Goal: Information Seeking & Learning: Learn about a topic

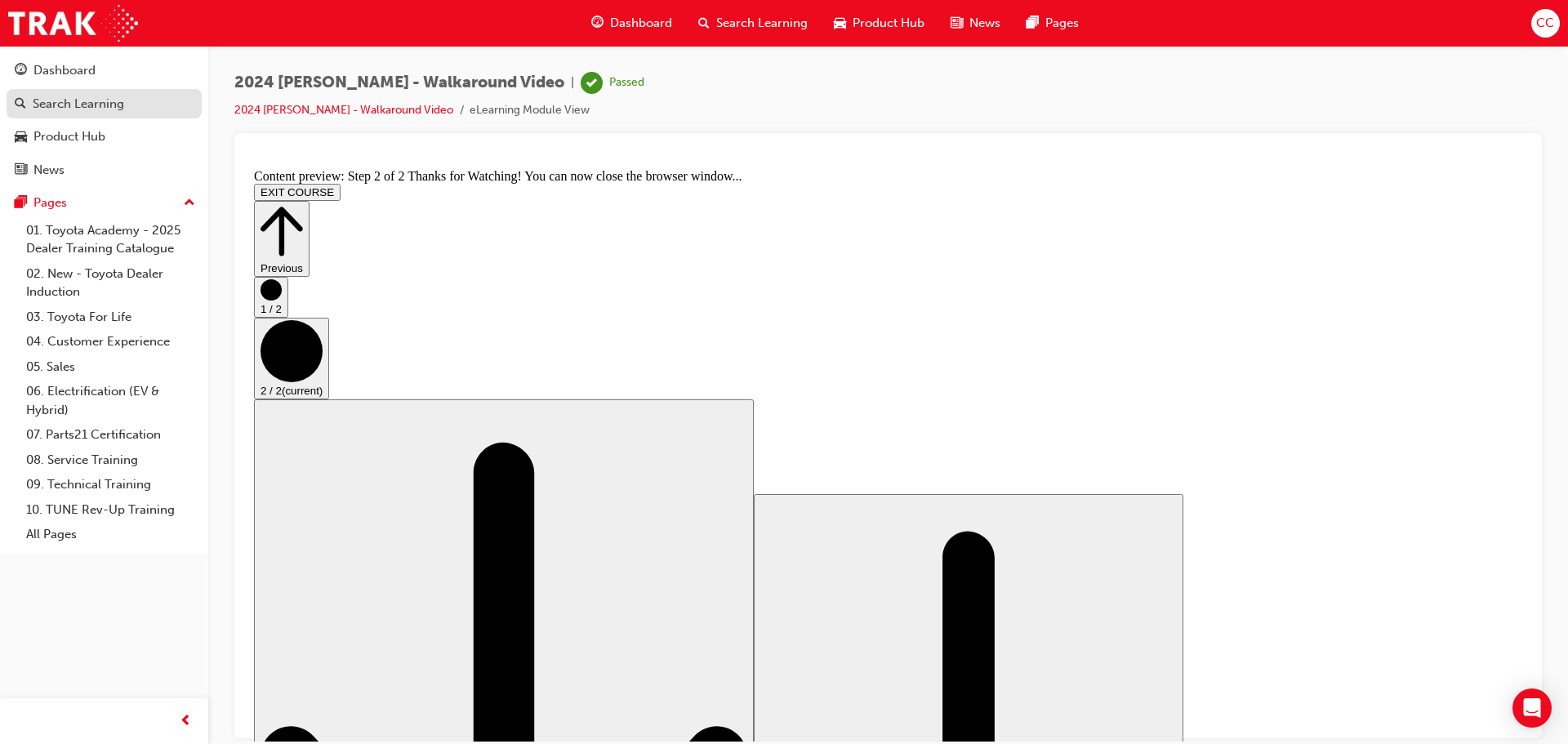
click at [67, 116] on link "Search Learning" at bounding box center [104, 104] width 195 height 30
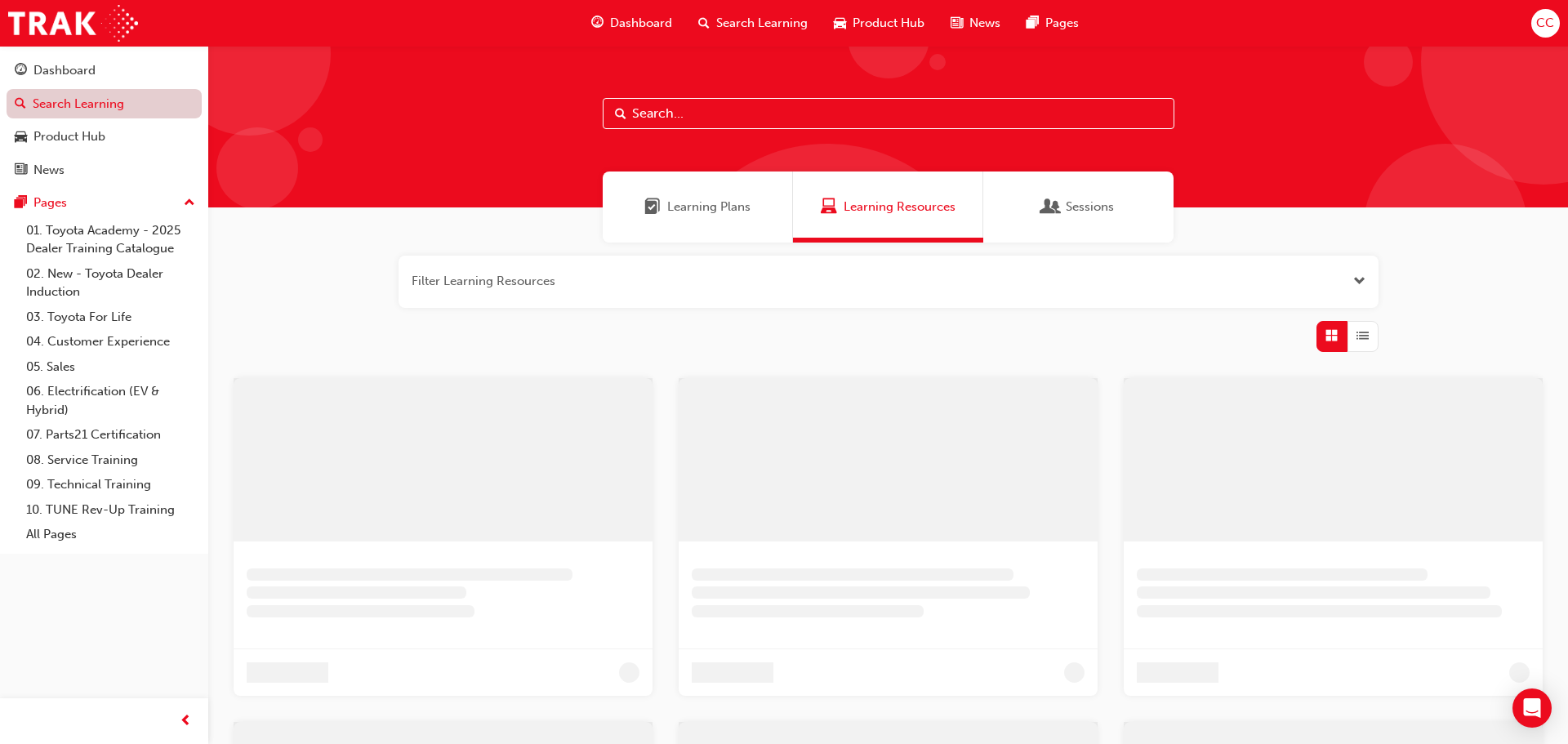
click at [67, 116] on link "Search Learning" at bounding box center [104, 104] width 195 height 30
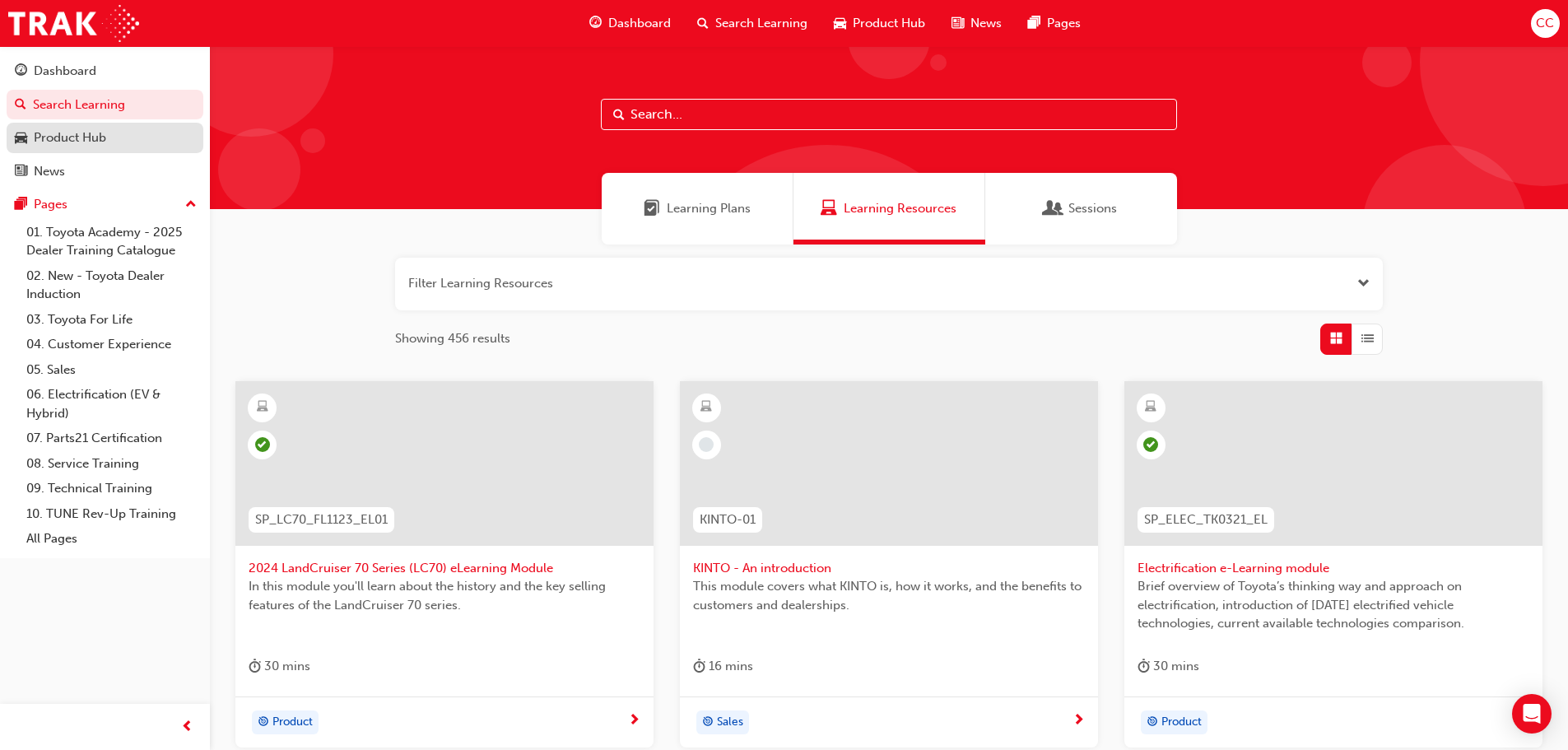
click at [78, 139] on div "Product Hub" at bounding box center [70, 138] width 73 height 19
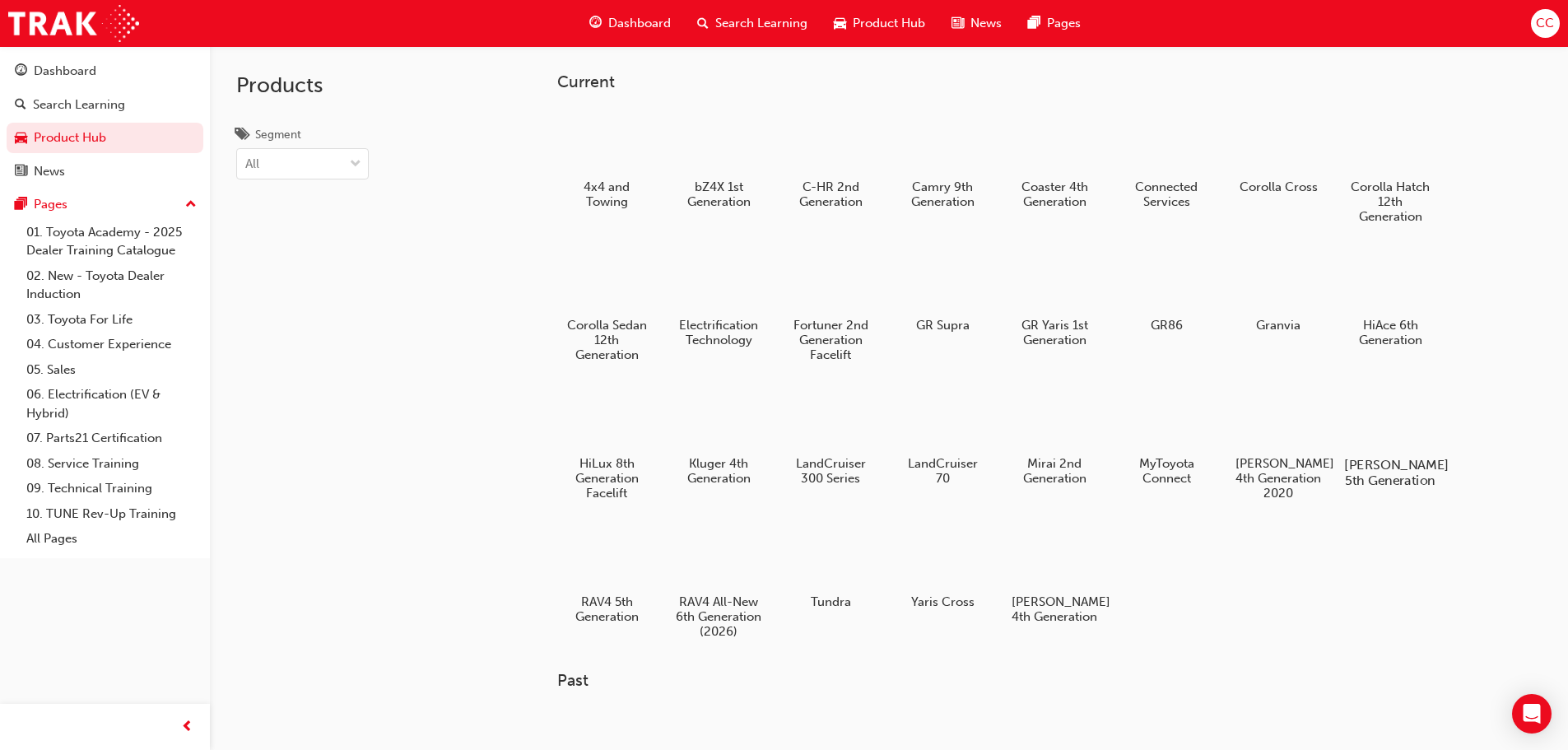
click at [1374, 471] on h5 "[PERSON_NAME] 5th Generation" at bounding box center [1390, 472] width 92 height 32
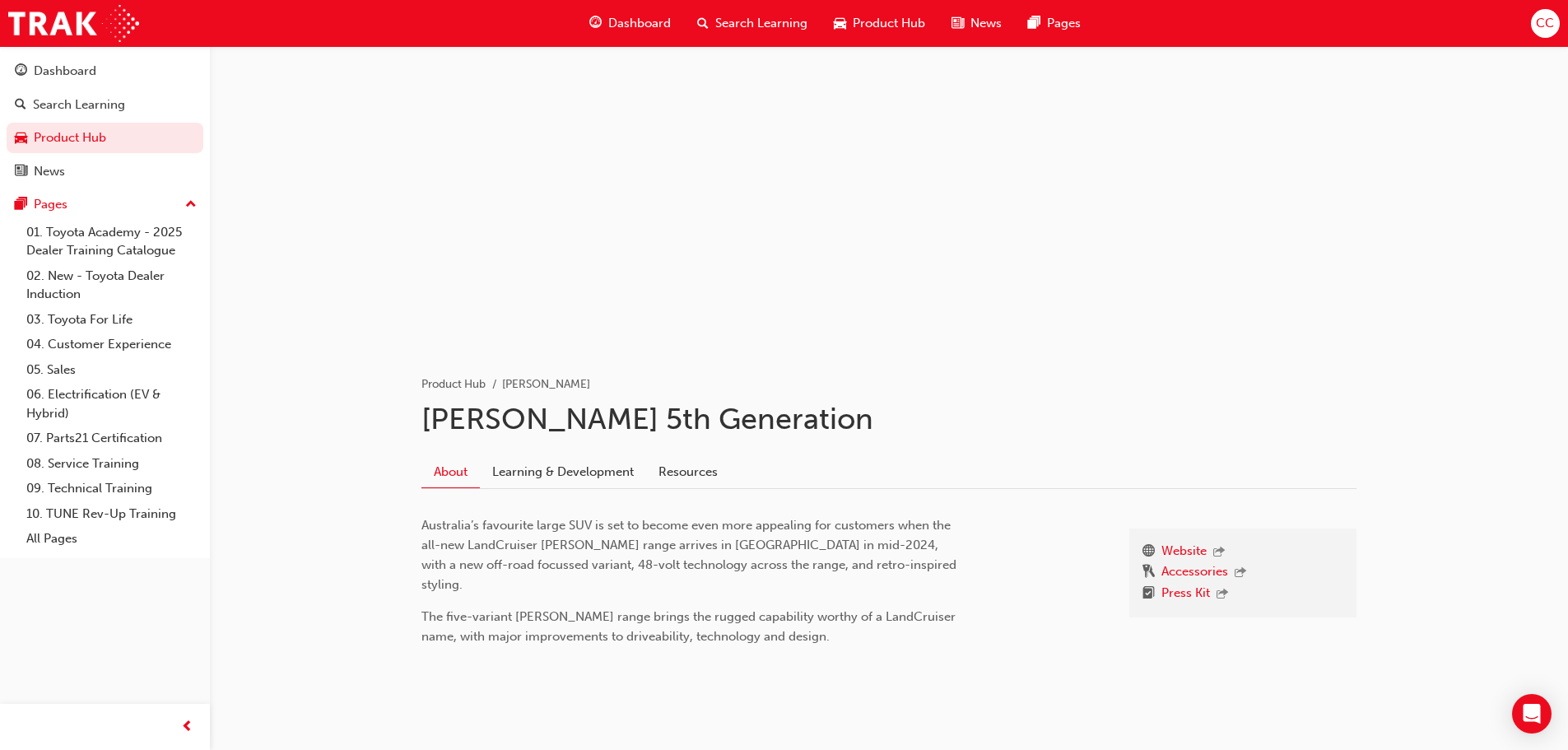
scroll to position [41, 0]
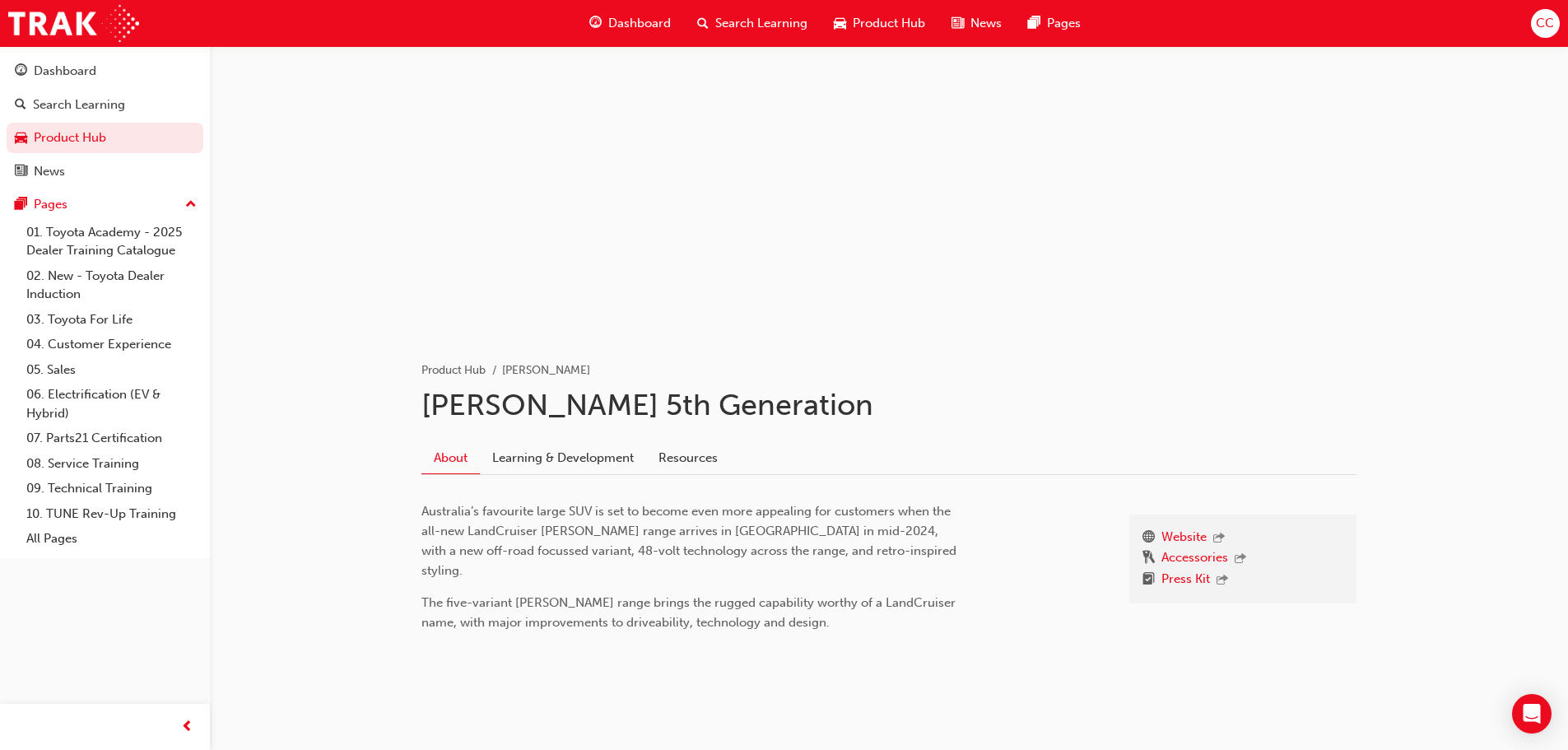
click at [634, 461] on link "Learning & Development" at bounding box center [563, 458] width 166 height 32
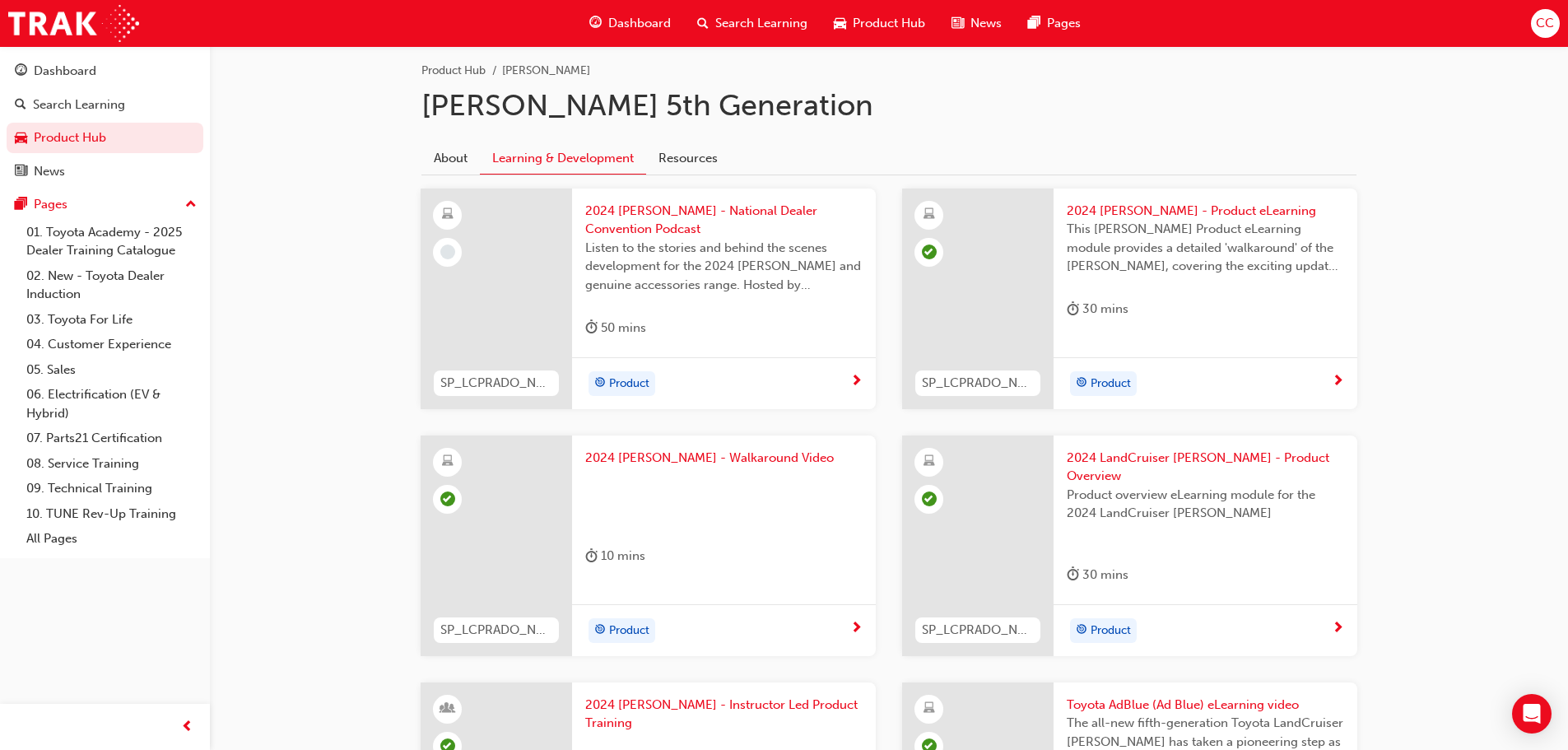
scroll to position [330, 0]
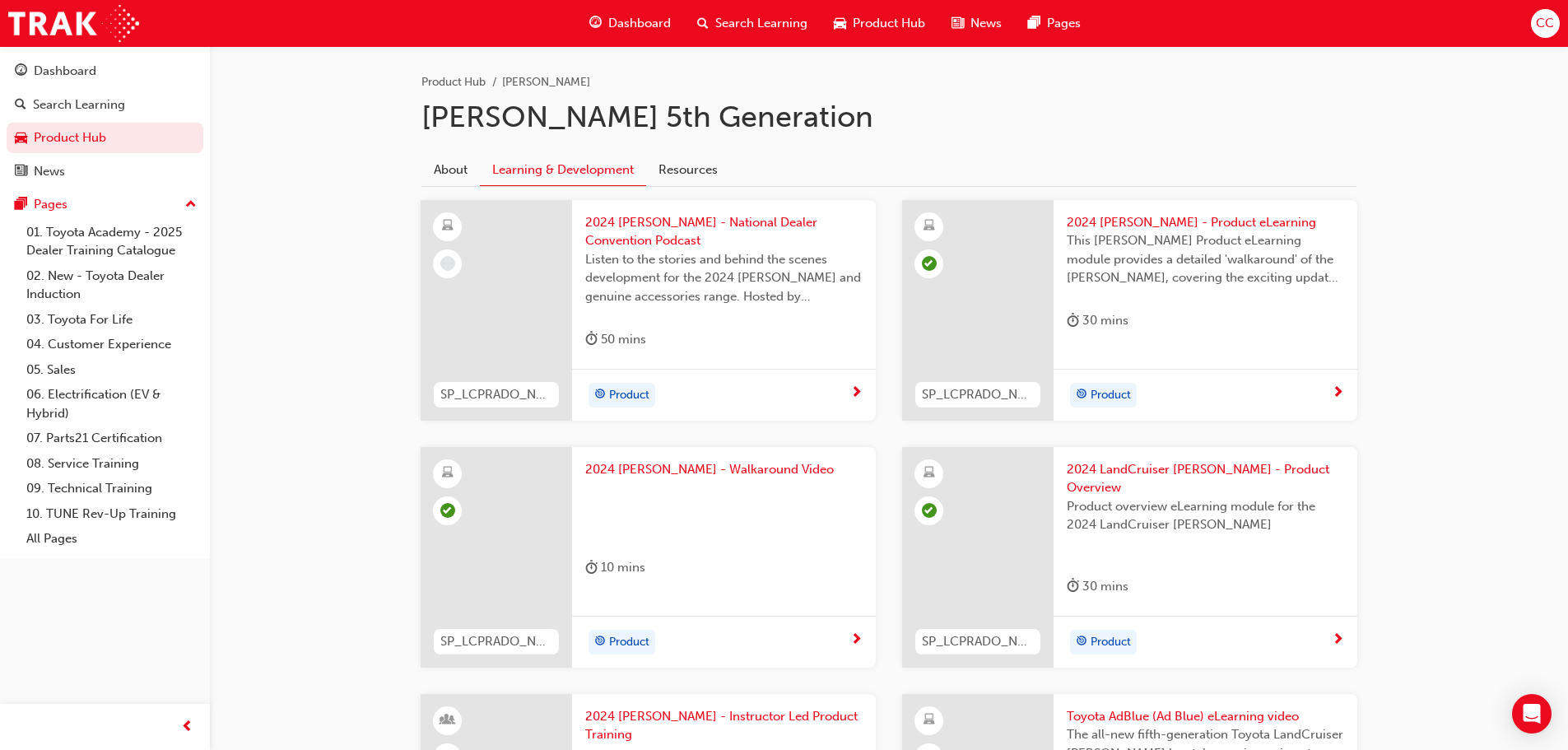
click at [614, 223] on span "2024 [PERSON_NAME] - National Dealer Convention Podcast" at bounding box center [724, 231] width 277 height 37
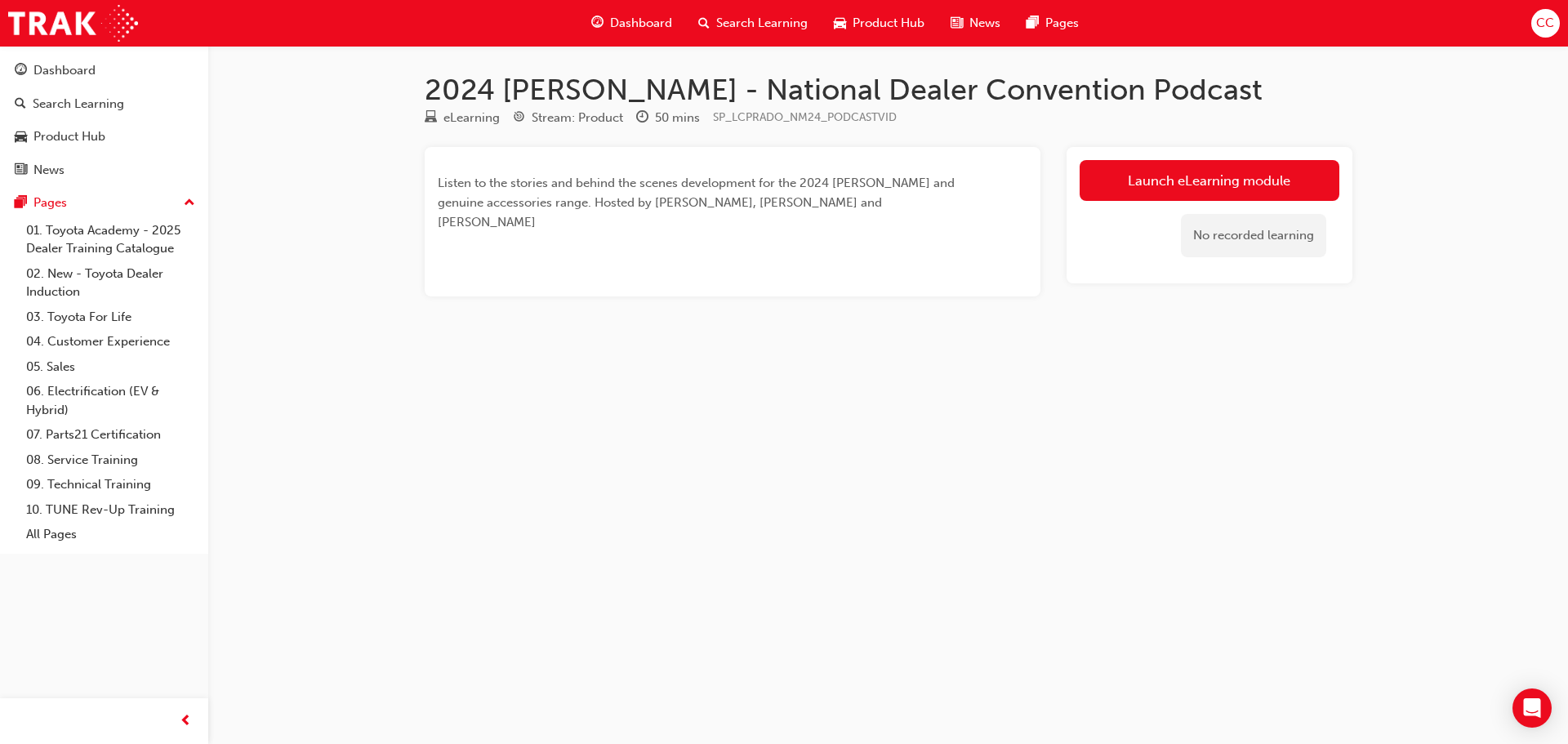
click at [1227, 206] on div "No recorded learning" at bounding box center [1210, 235] width 260 height 69
click at [1234, 186] on link "Launch eLearning module" at bounding box center [1210, 180] width 260 height 41
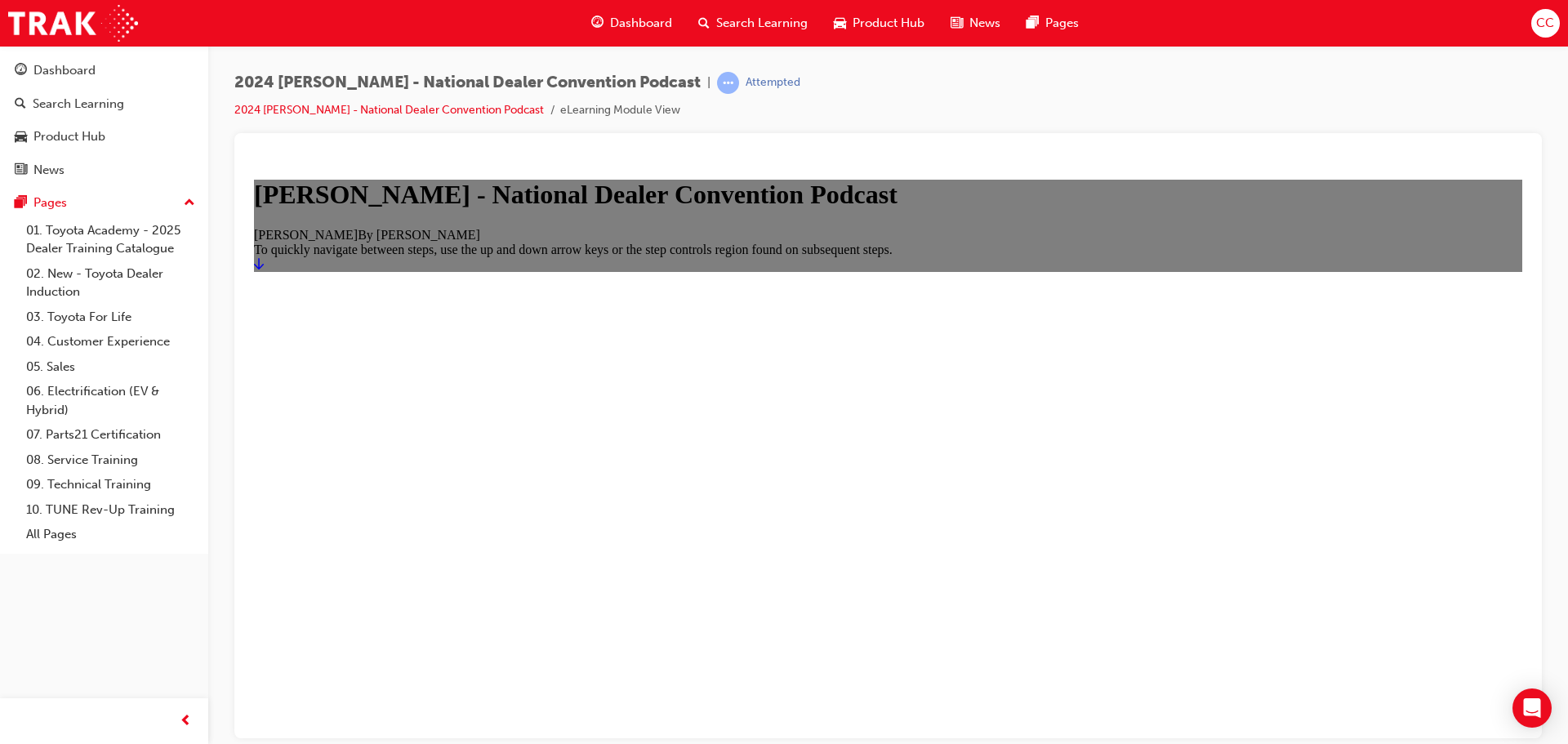
click at [923, 209] on h1 "[PERSON_NAME] - National Dealer Convention Podcast" at bounding box center [888, 194] width 1268 height 30
click at [264, 269] on icon "Start" at bounding box center [259, 263] width 9 height 13
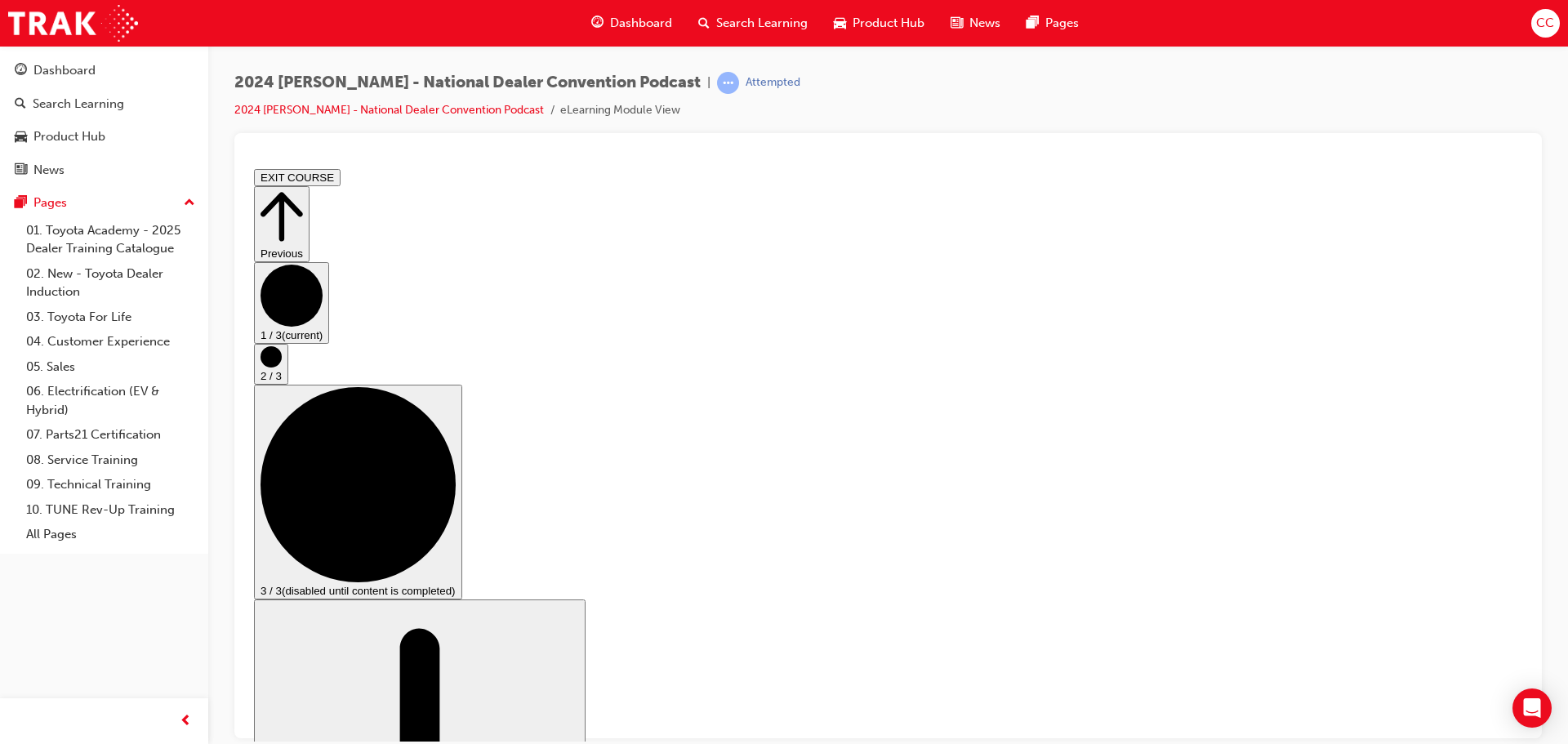
click at [282, 367] on circle "Step controls" at bounding box center [271, 355] width 21 height 21
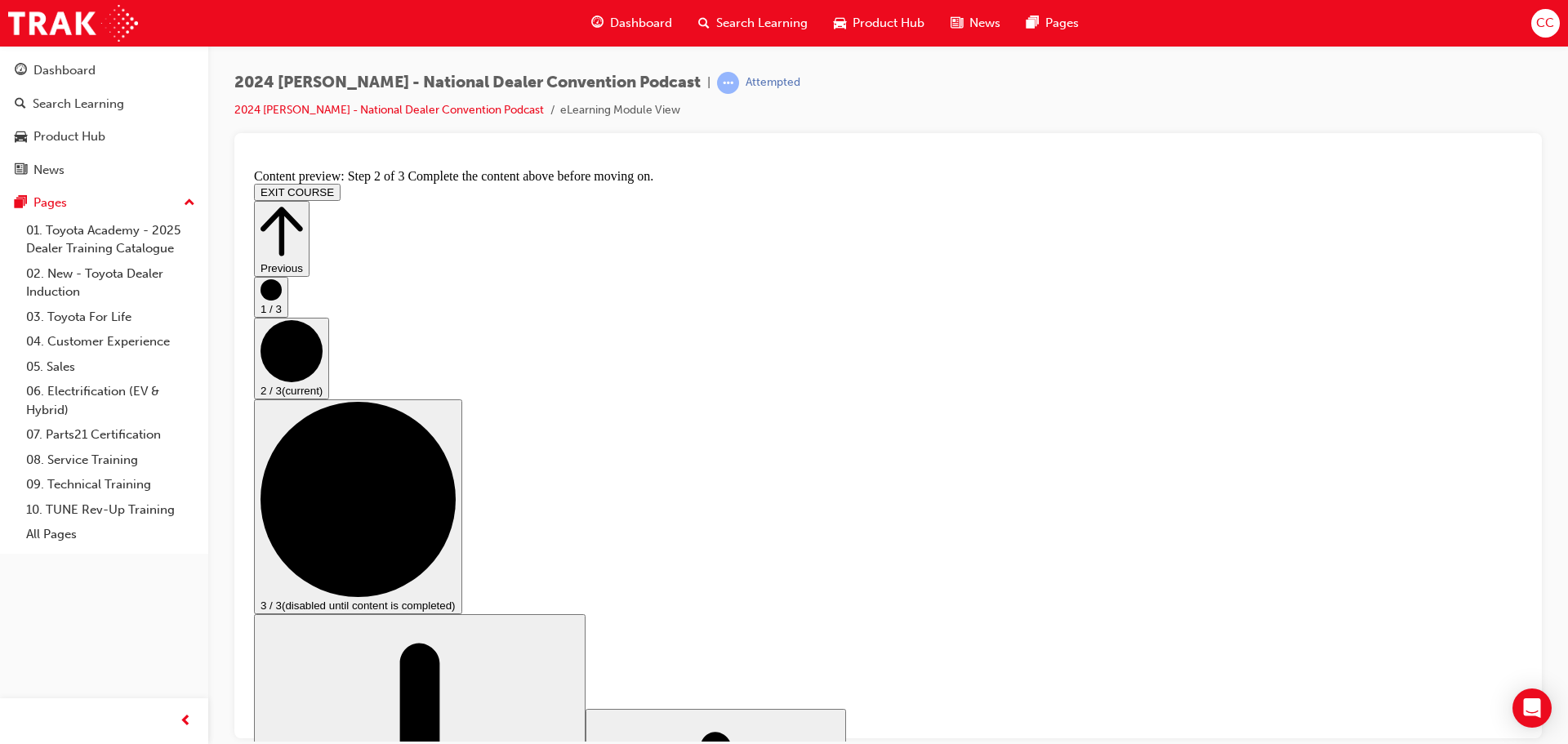
click at [1500, 420] on div "Previous 1 / 3 2 / 3 (current) 3 / 3 (disabled until content is completed) Scro…" at bounding box center [888, 628] width 1268 height 858
click at [282, 299] on circle "Step controls" at bounding box center [271, 289] width 21 height 21
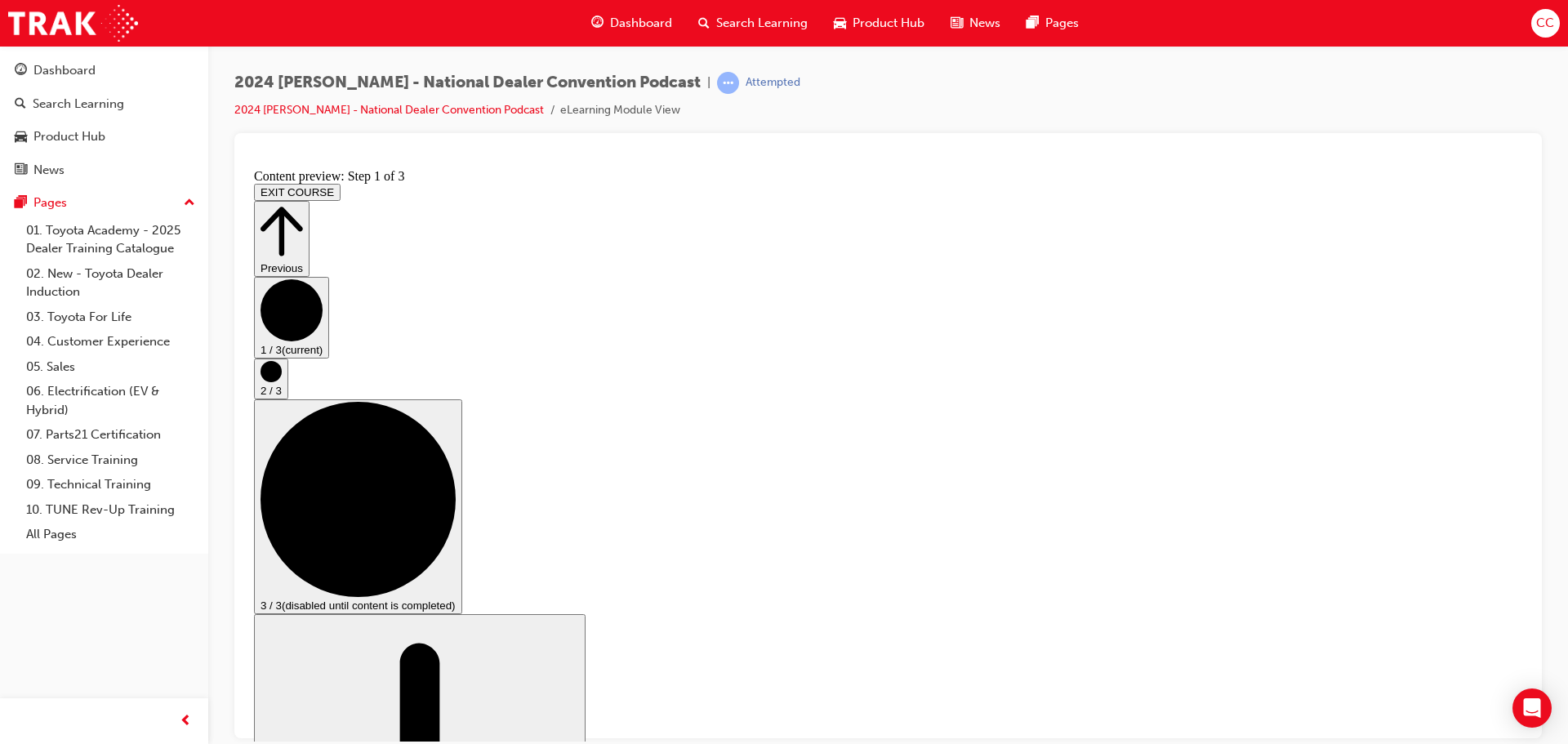
click at [282, 381] on icon "Step controls" at bounding box center [271, 371] width 21 height 21
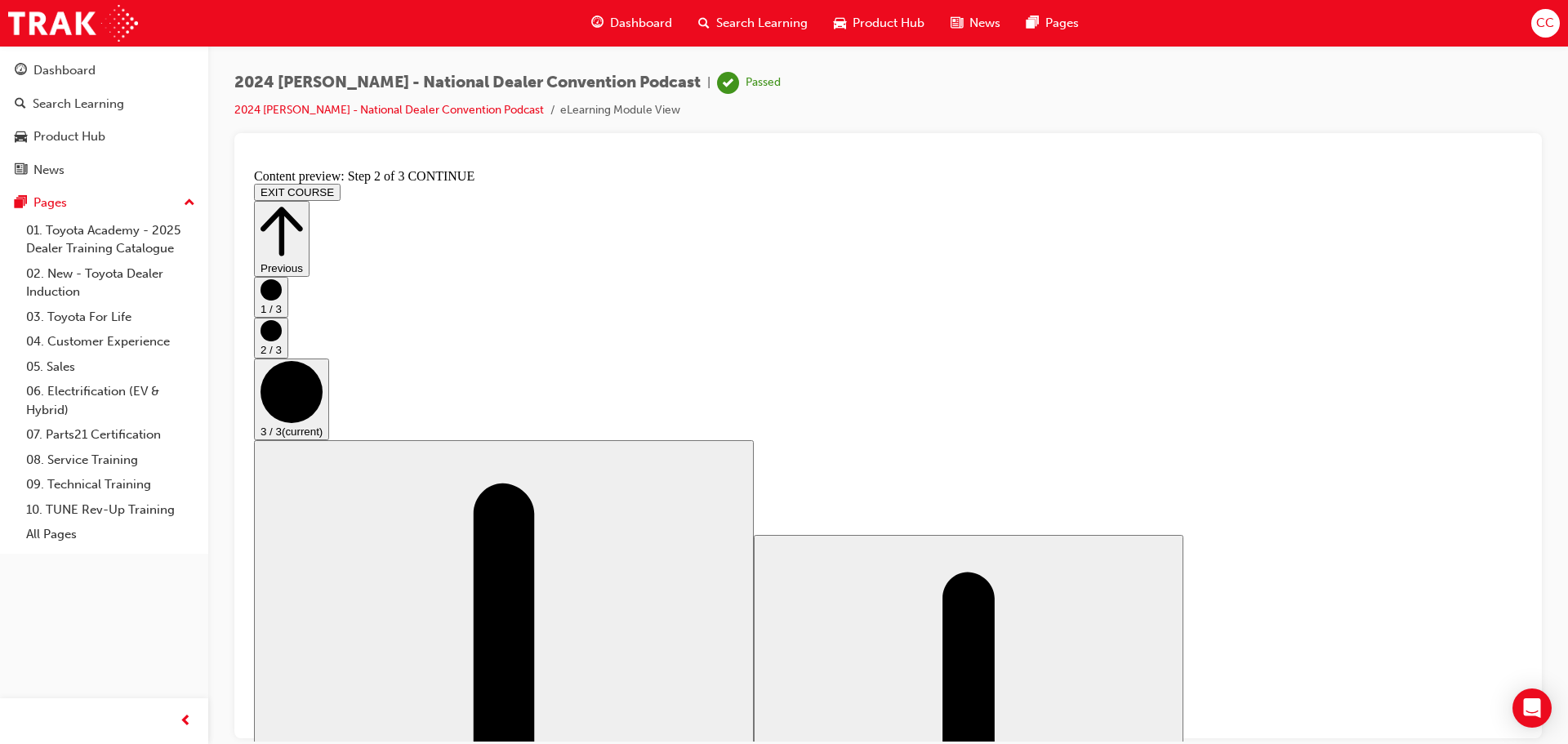
click at [340, 183] on button "EXIT COURSE" at bounding box center [297, 191] width 86 height 17
click at [303, 206] on icon "Step controls" at bounding box center [282, 230] width 43 height 49
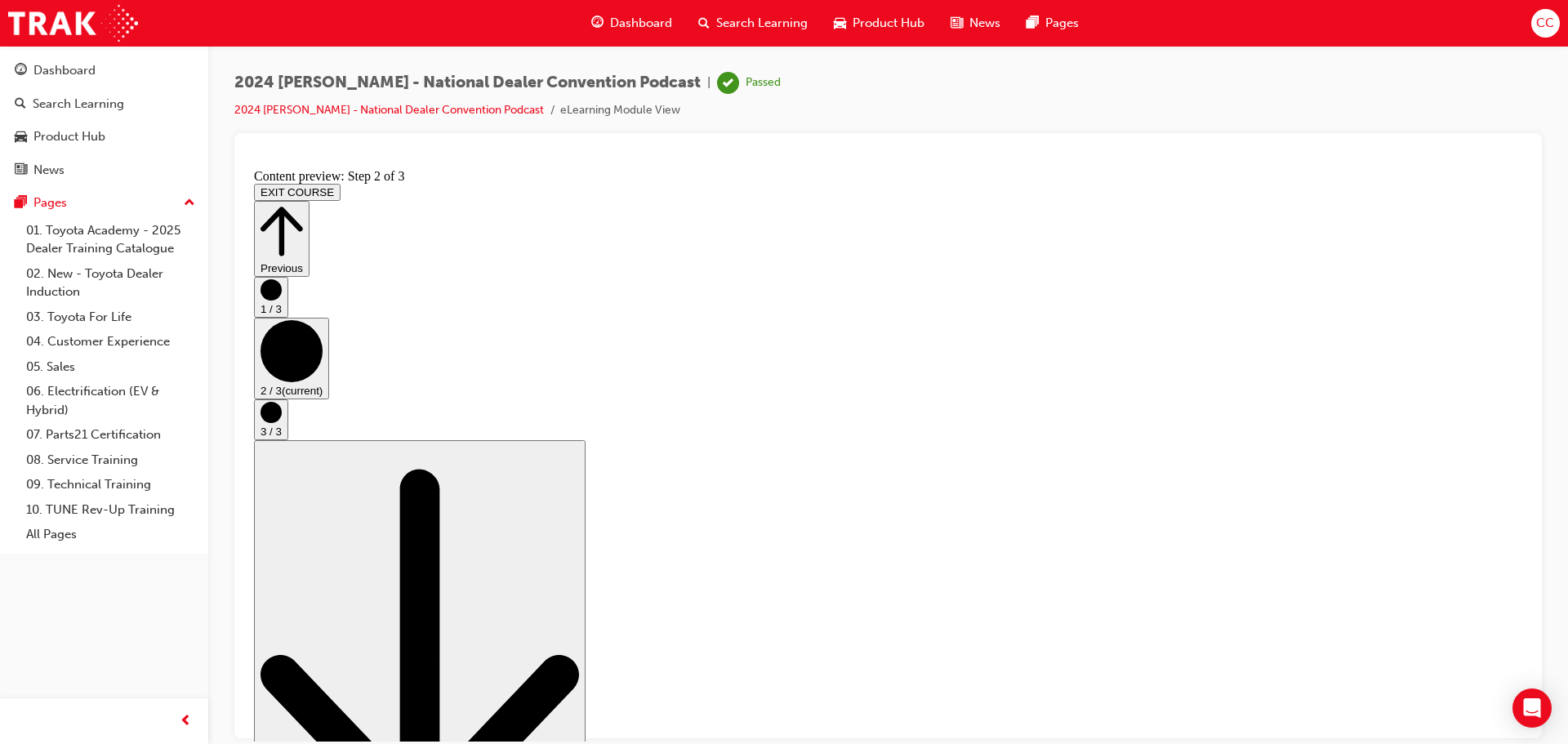
click at [303, 206] on icon "Step controls" at bounding box center [282, 230] width 43 height 56
drag, startPoint x: 1487, startPoint y: 206, endPoint x: 1486, endPoint y: 195, distance: 11.0
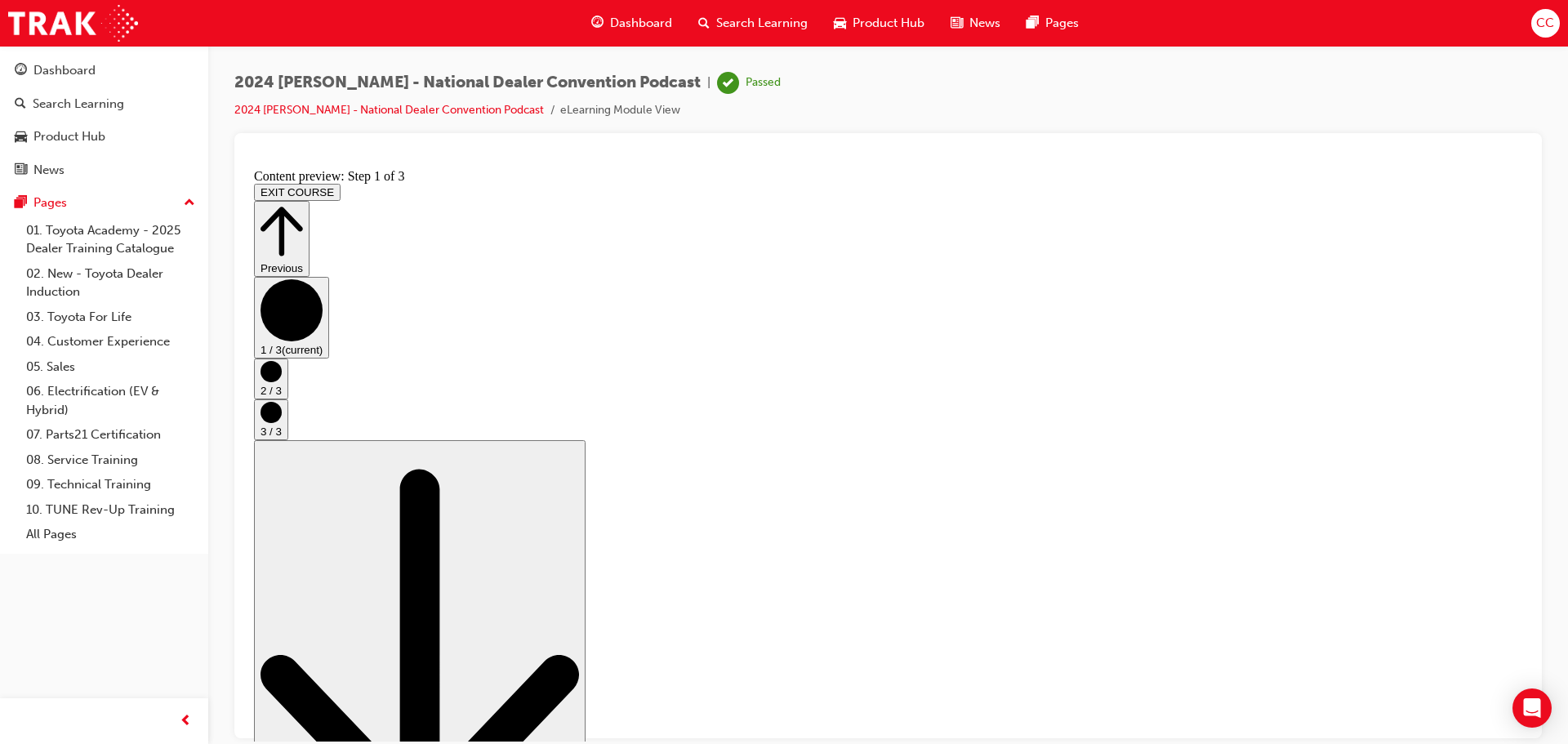
click at [303, 203] on icon "Step controls" at bounding box center [282, 230] width 43 height 56
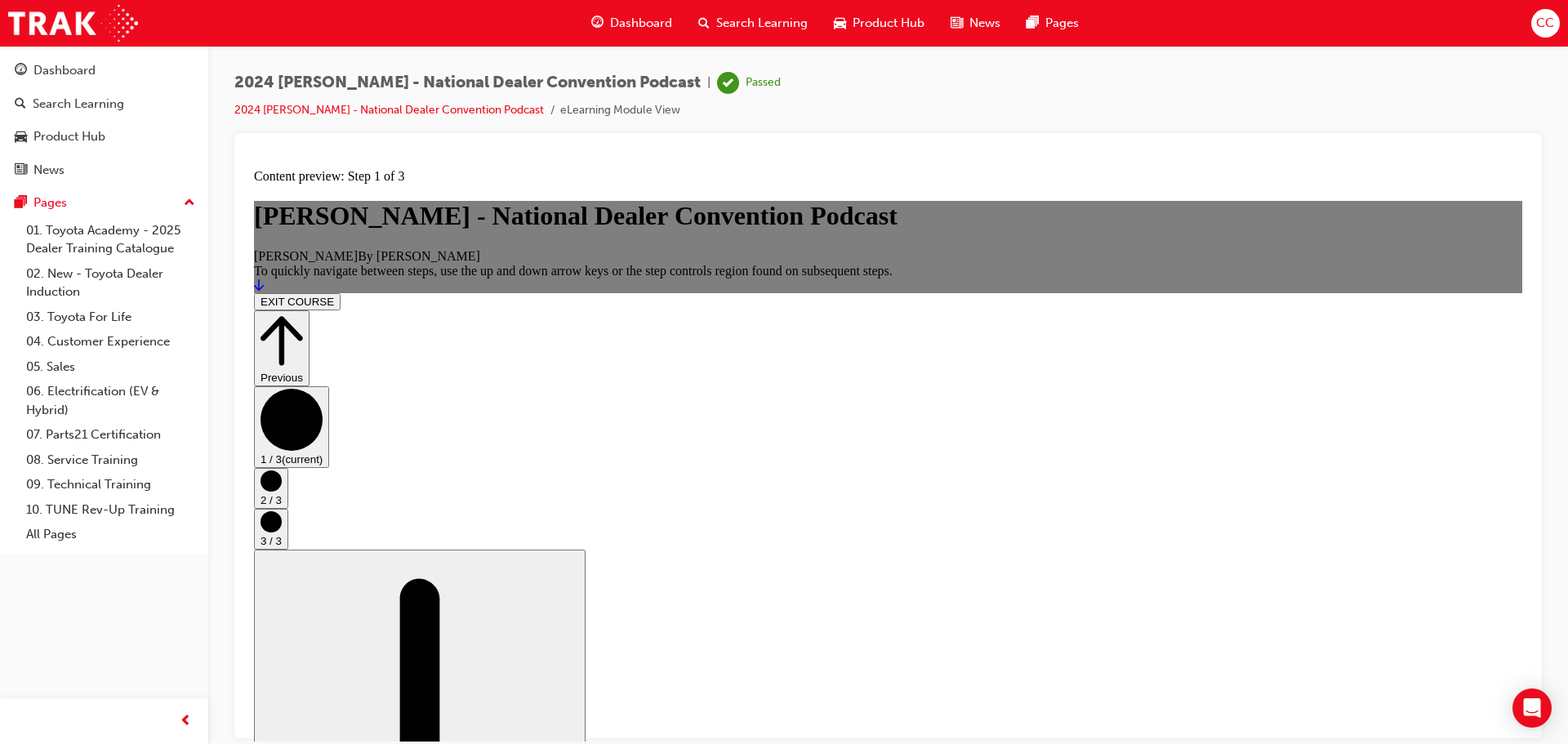
click at [340, 292] on button "EXIT COURSE" at bounding box center [297, 300] width 86 height 17
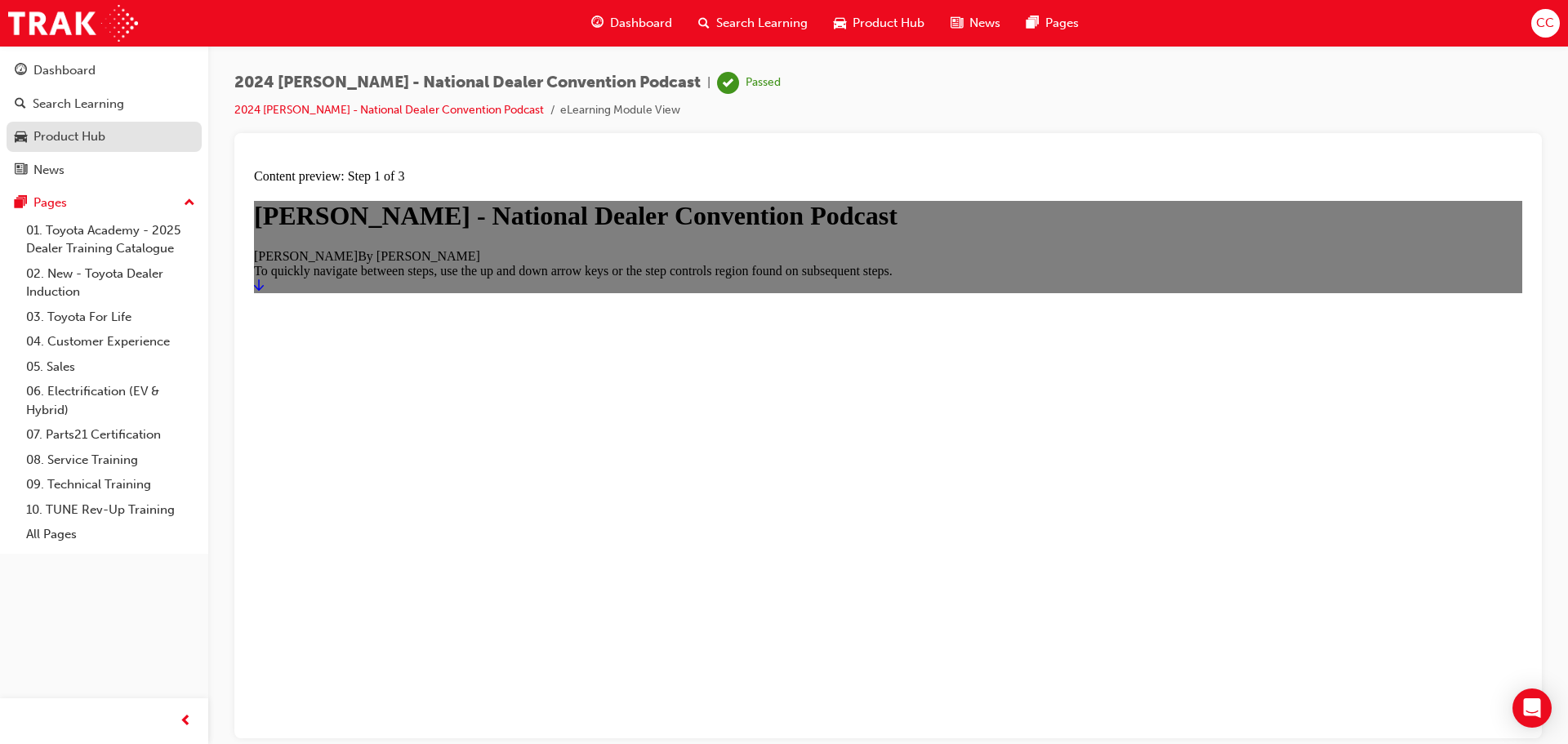
click at [68, 130] on div "Product Hub" at bounding box center [69, 136] width 72 height 19
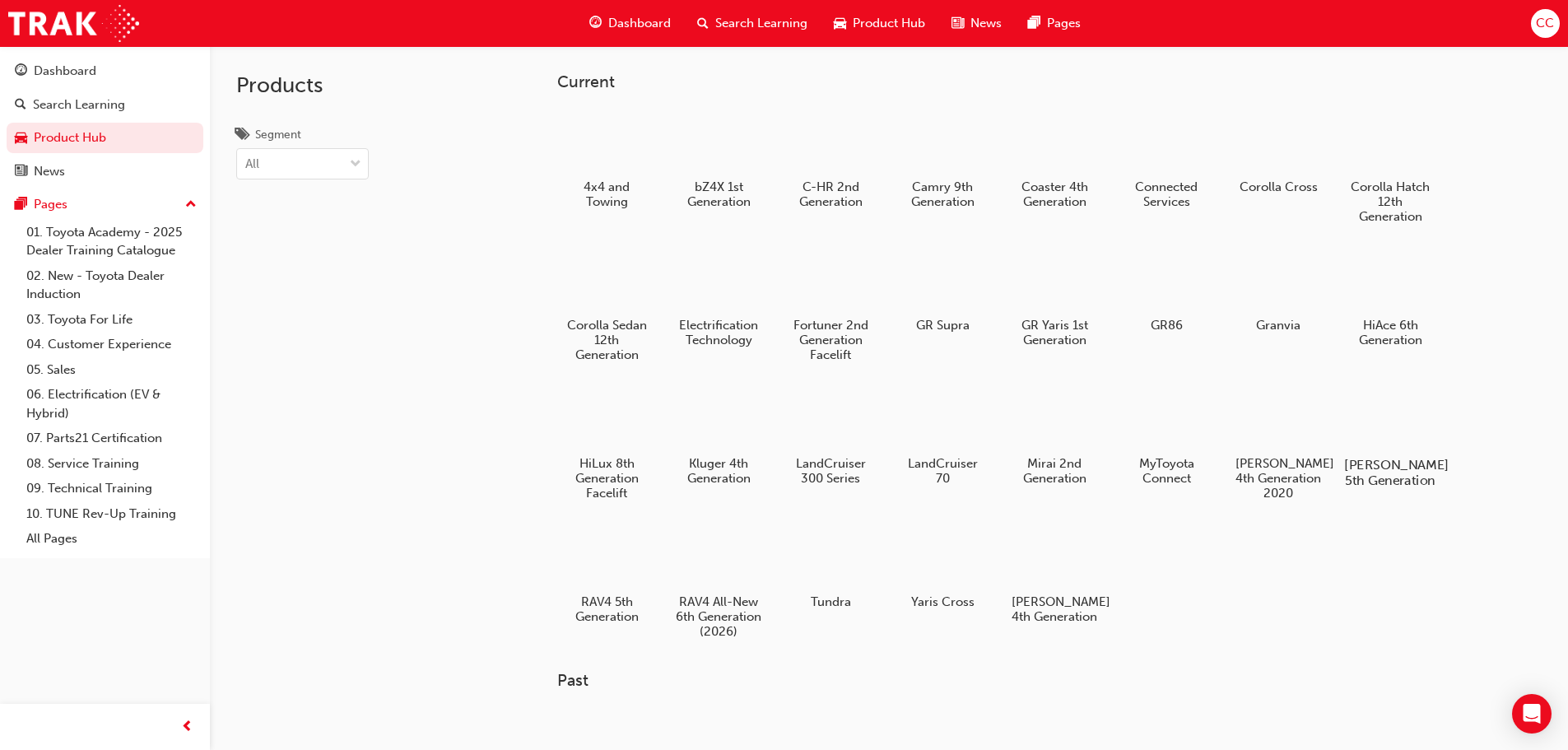
click at [1384, 437] on div at bounding box center [1390, 417] width 92 height 66
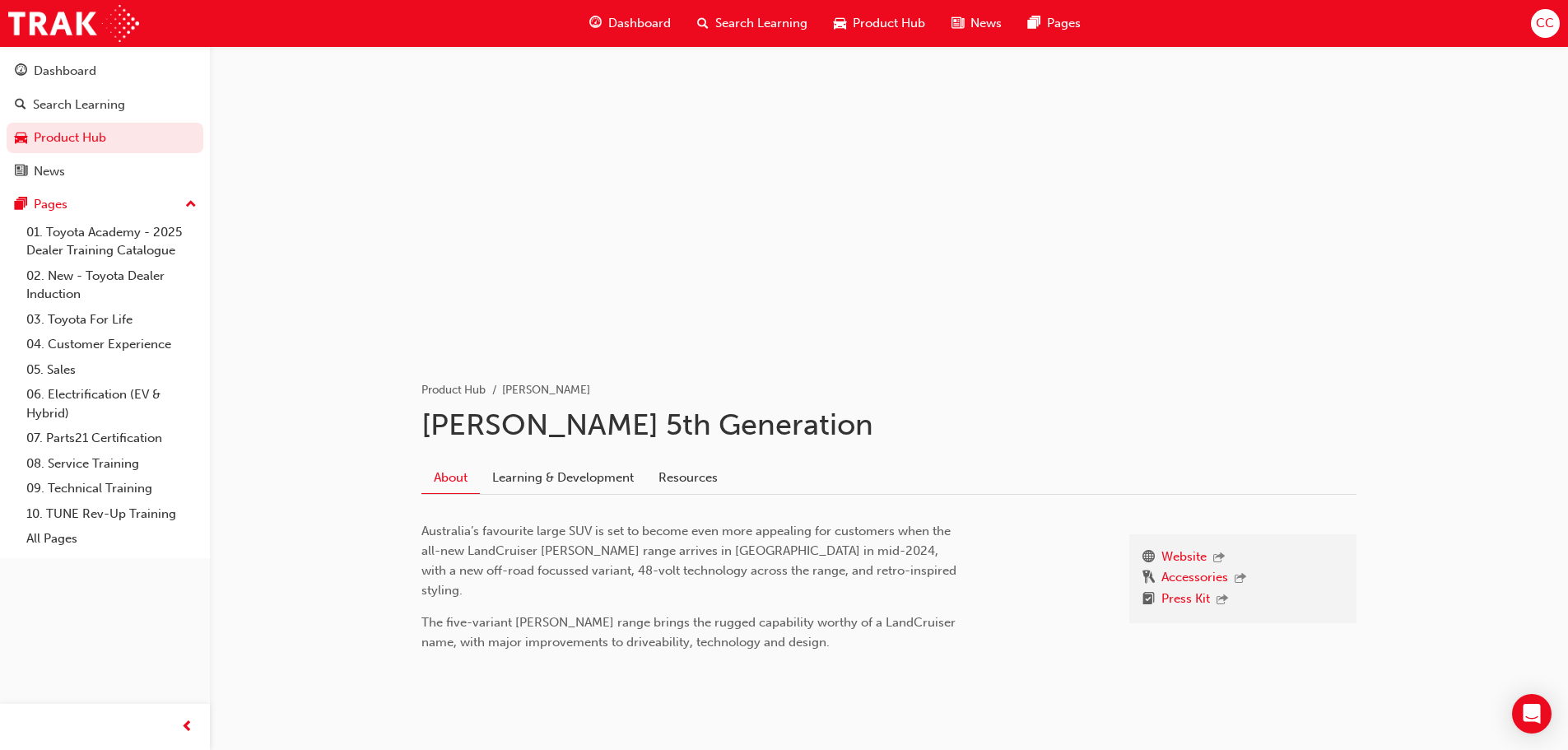
scroll to position [41, 0]
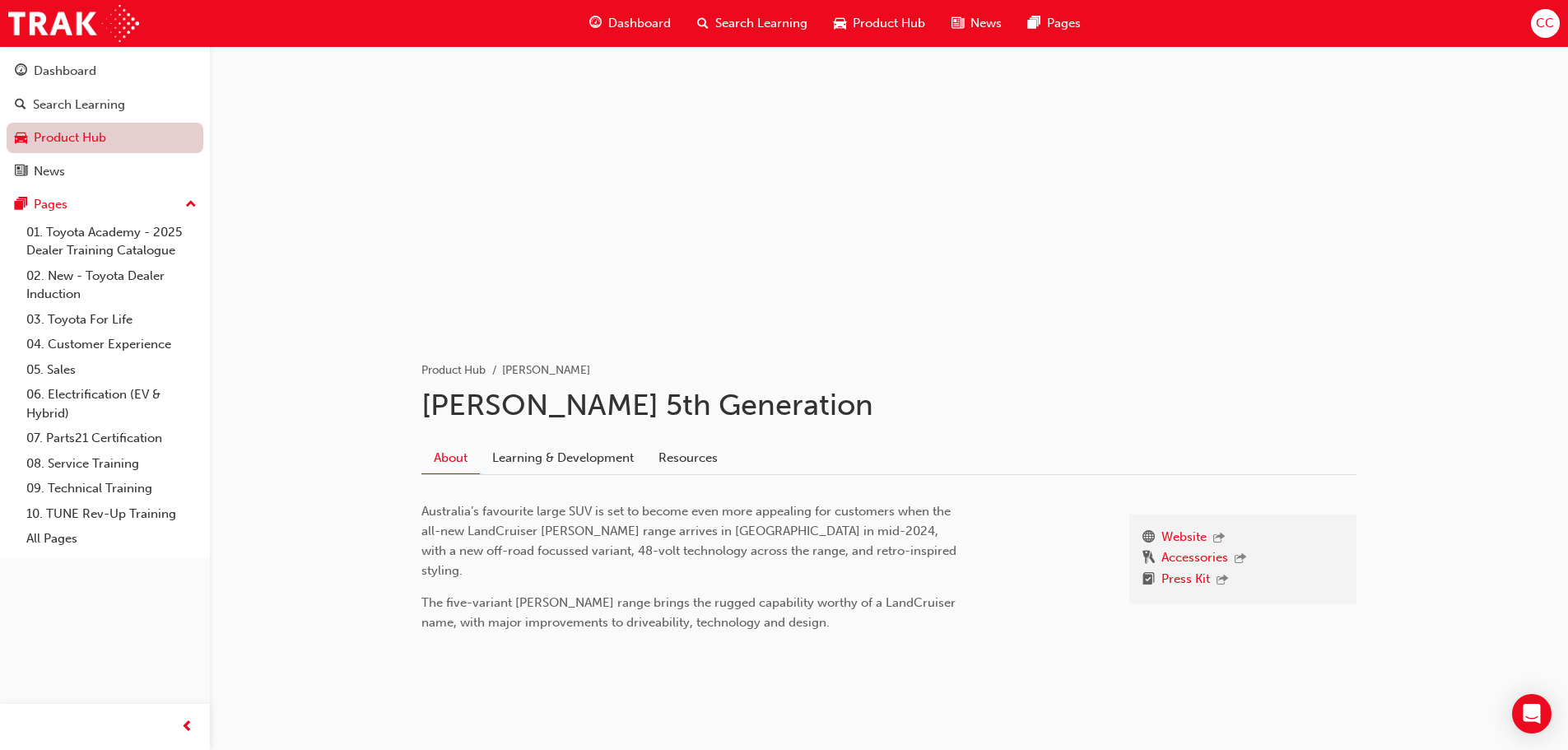
click at [52, 145] on link "Product Hub" at bounding box center [105, 138] width 197 height 31
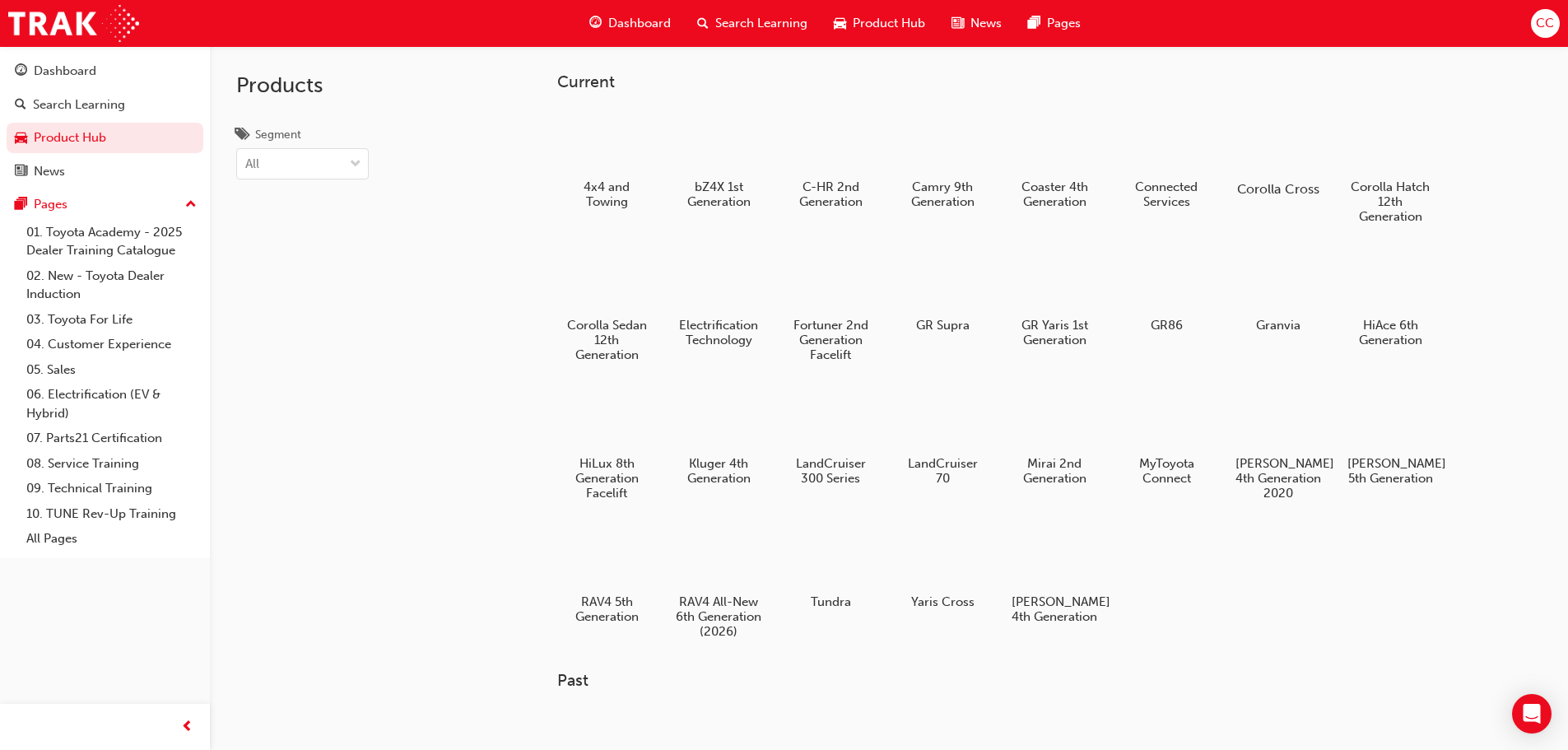
click at [1288, 164] on div at bounding box center [1278, 141] width 92 height 66
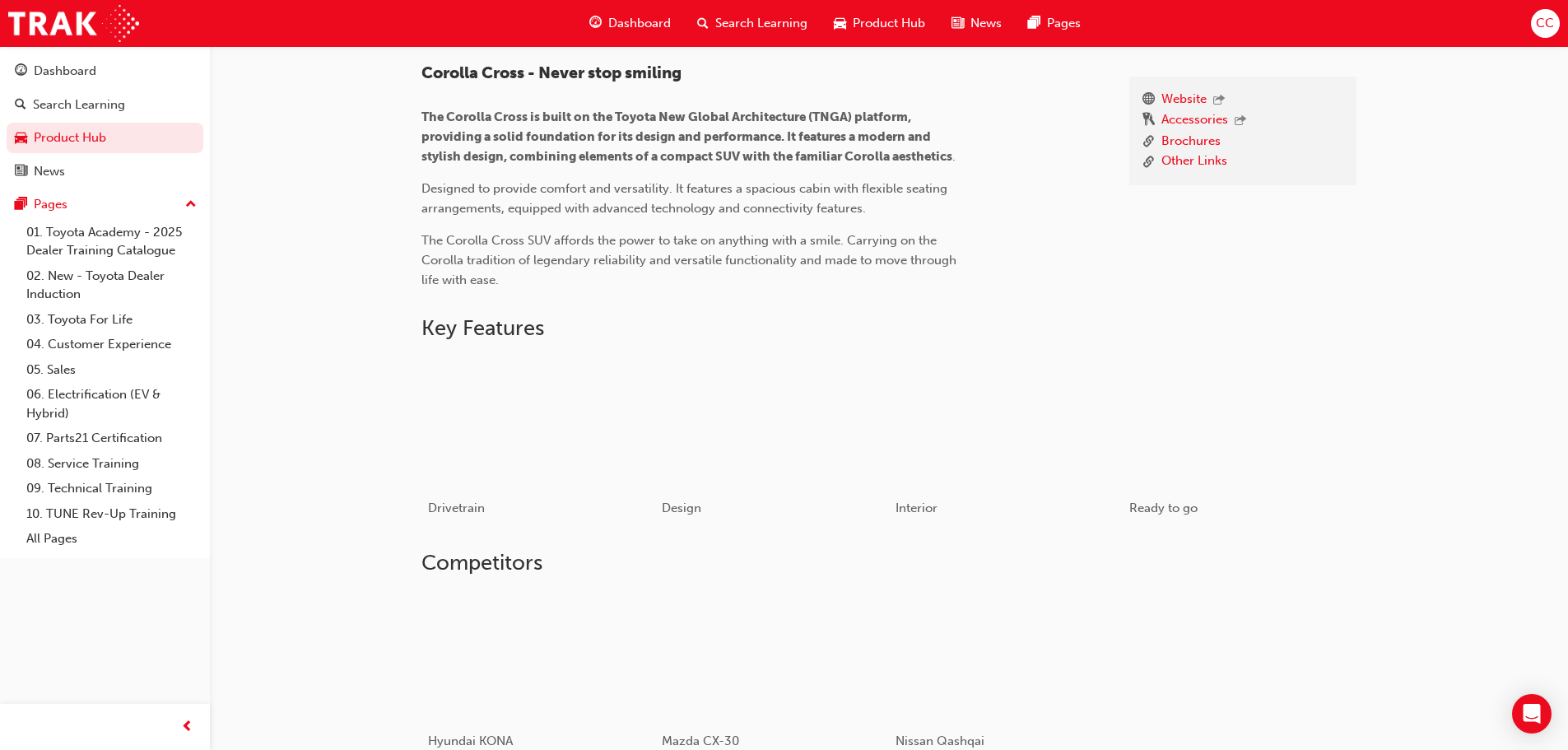
scroll to position [330, 0]
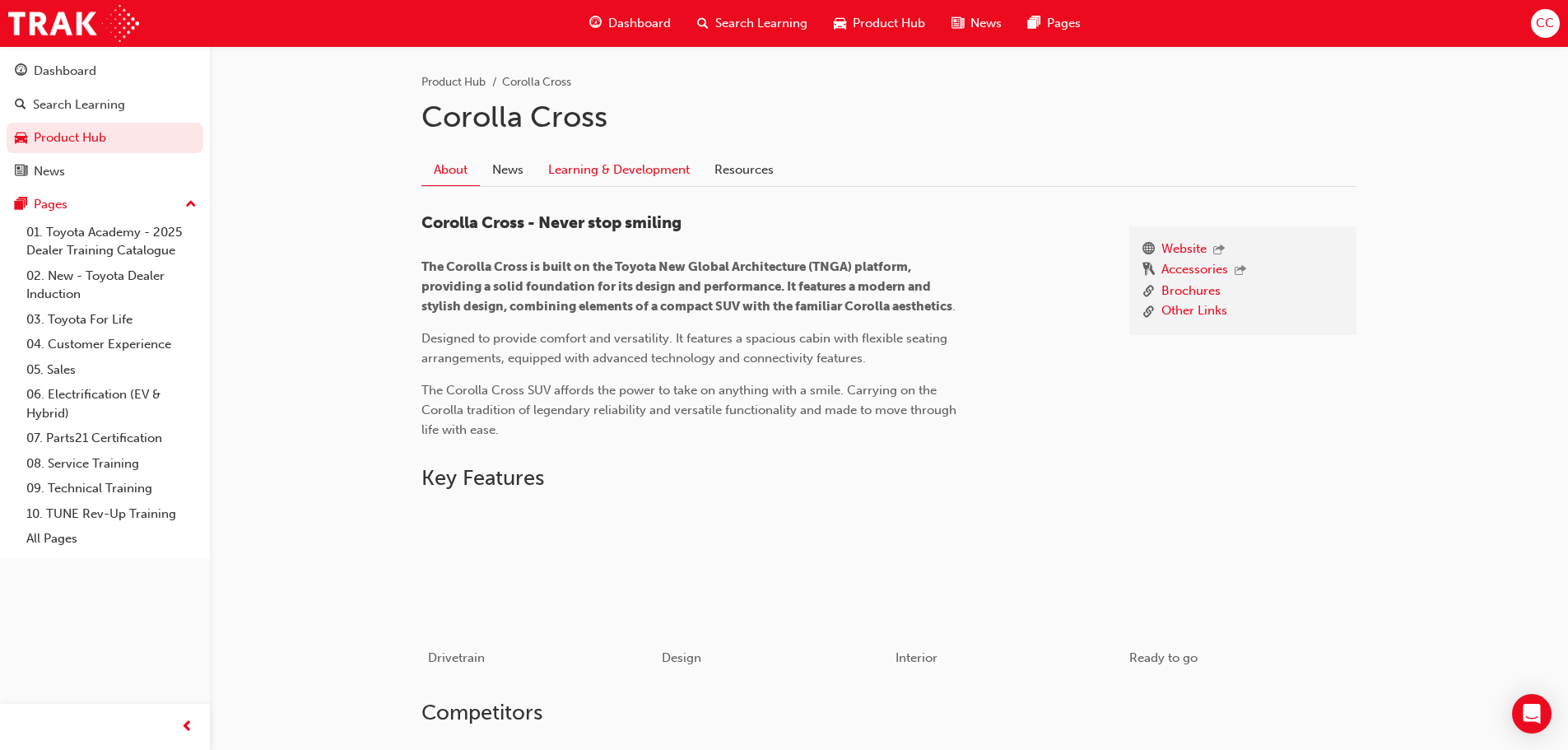
click at [593, 169] on link "Learning & Development" at bounding box center [619, 169] width 166 height 32
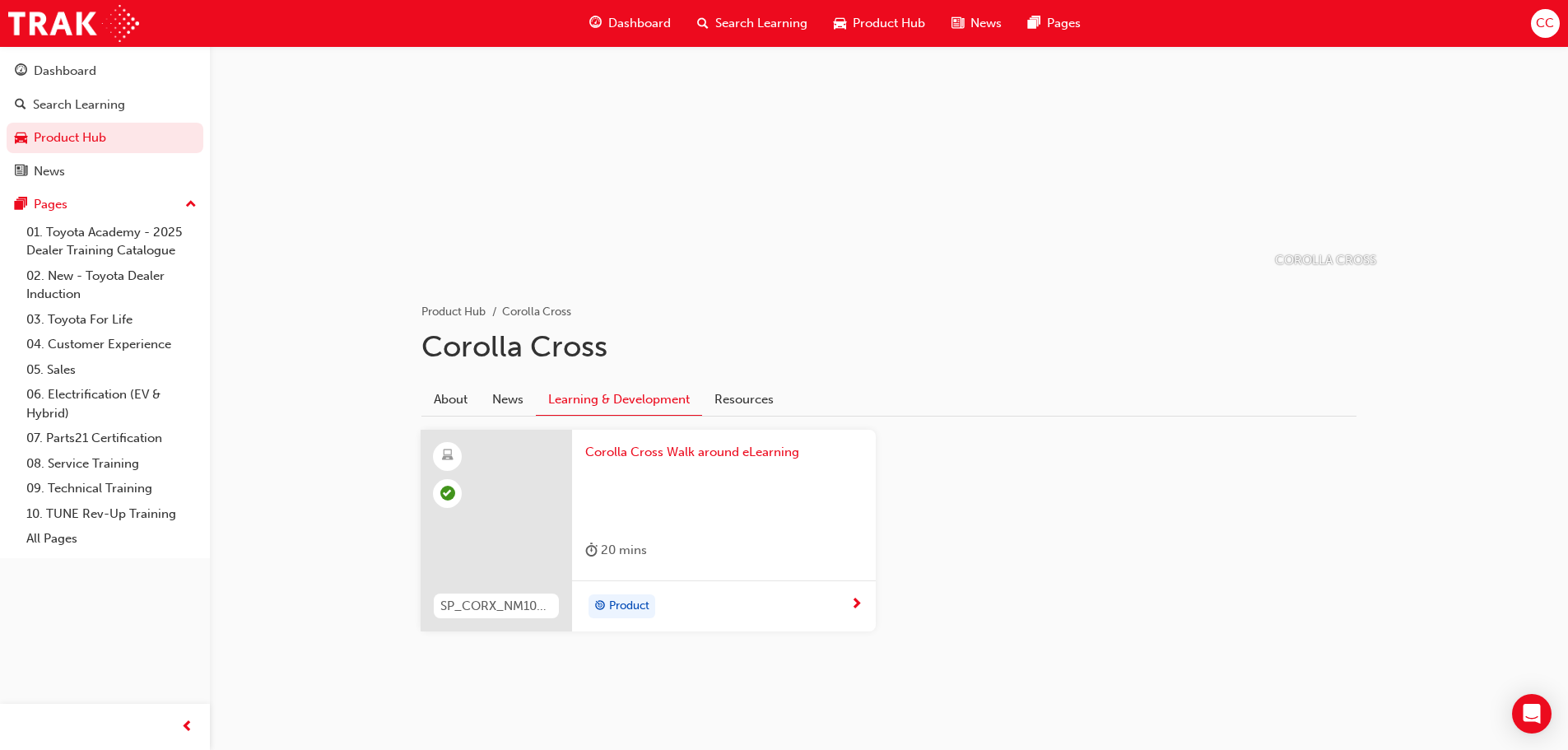
scroll to position [101, 0]
click at [1079, 630] on div "SP_CORX_NM1022_EL Corolla Cross Walk around eLearning 20 mins Product" at bounding box center [889, 543] width 963 height 229
click at [78, 142] on link "Product Hub" at bounding box center [105, 138] width 197 height 31
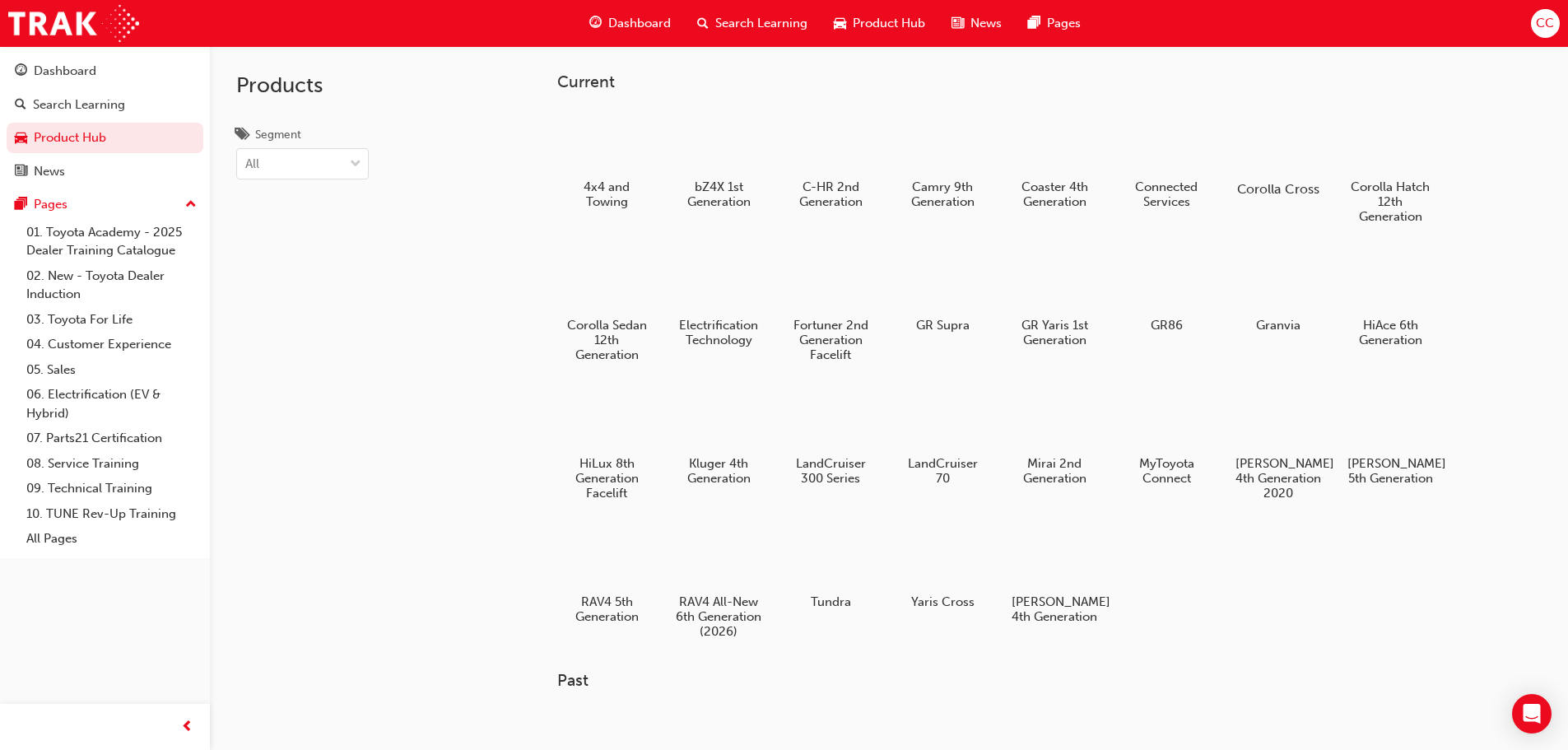
click at [1274, 144] on div at bounding box center [1278, 141] width 92 height 66
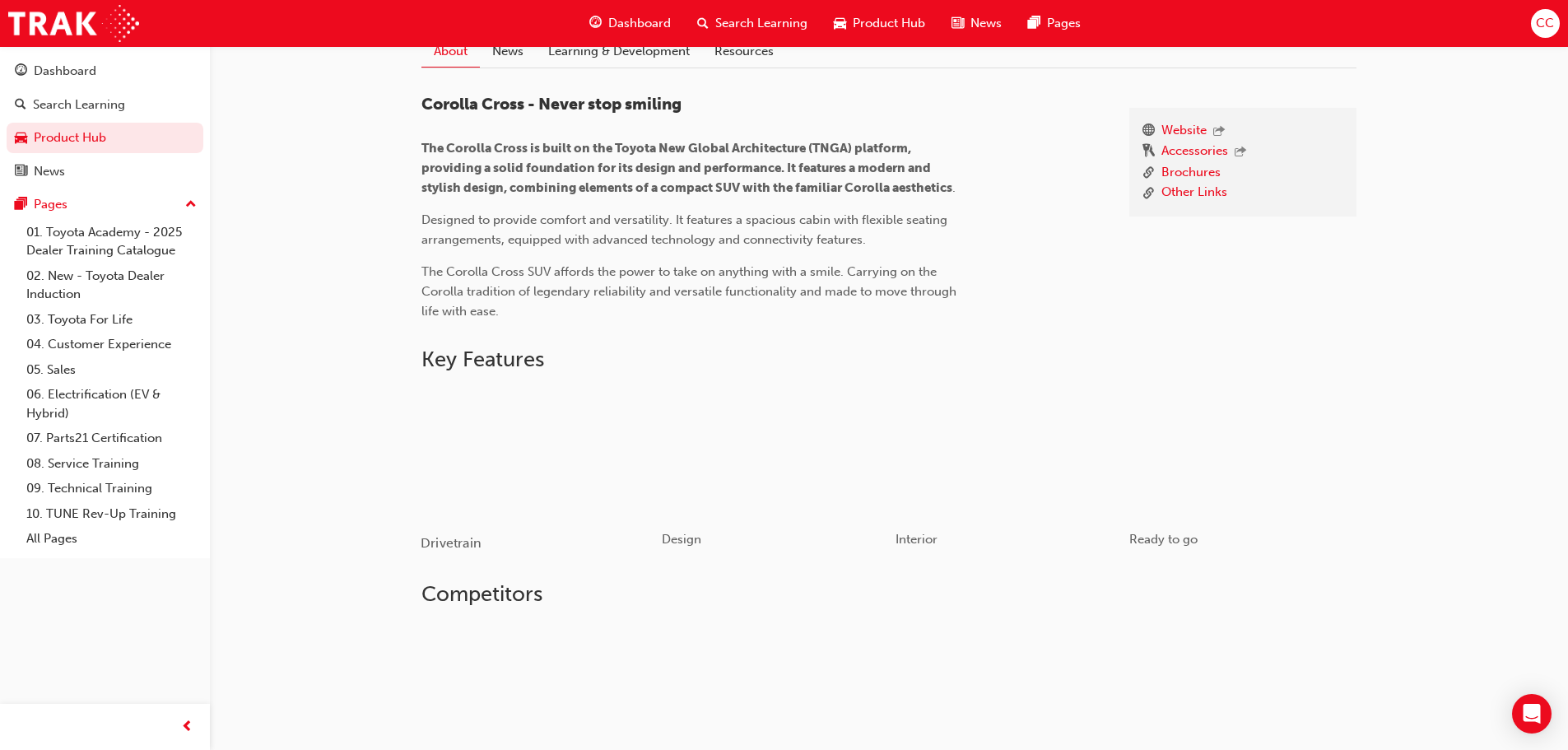
scroll to position [75, 0]
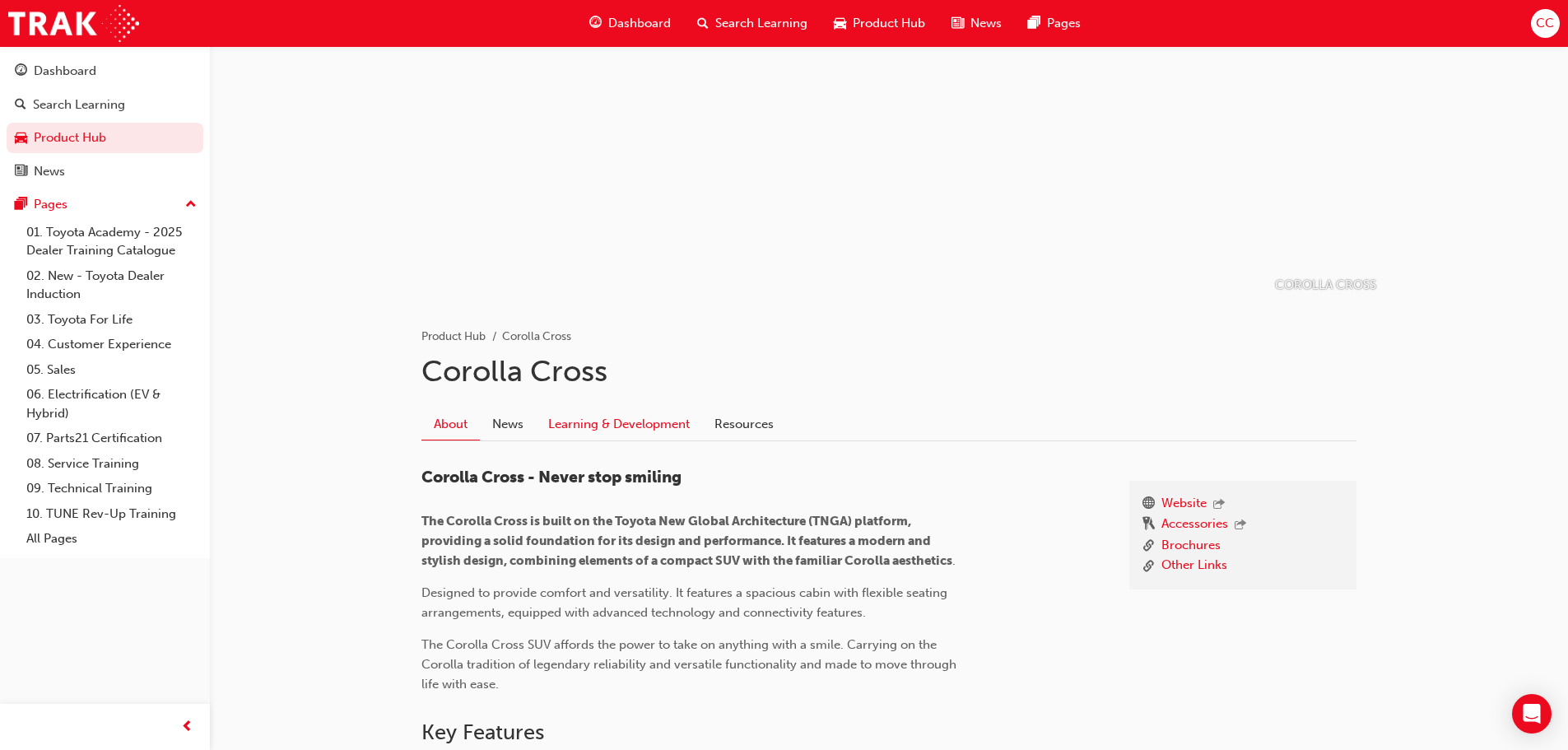
click at [603, 419] on link "Learning & Development" at bounding box center [619, 423] width 166 height 32
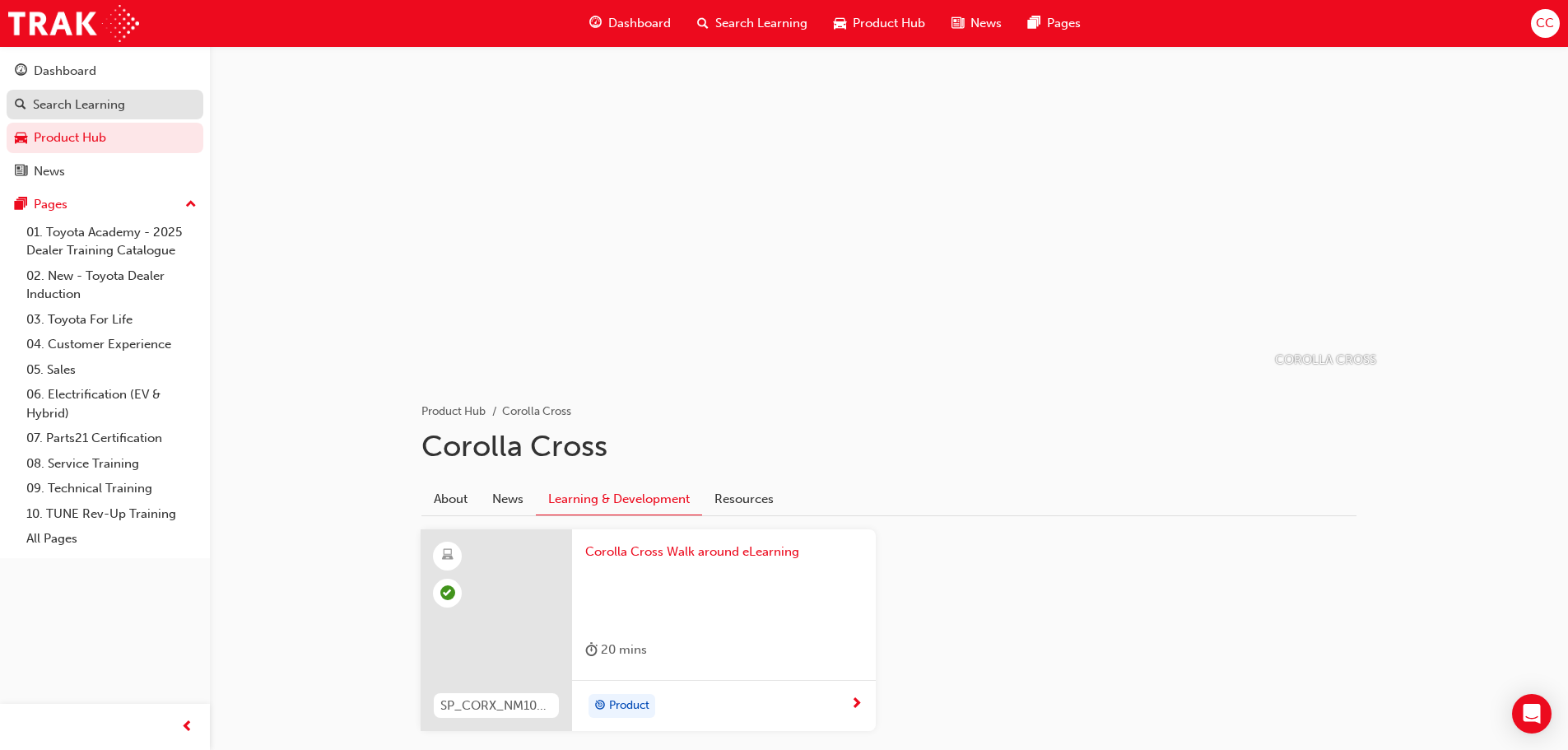
click at [85, 96] on div "Search Learning" at bounding box center [78, 105] width 92 height 19
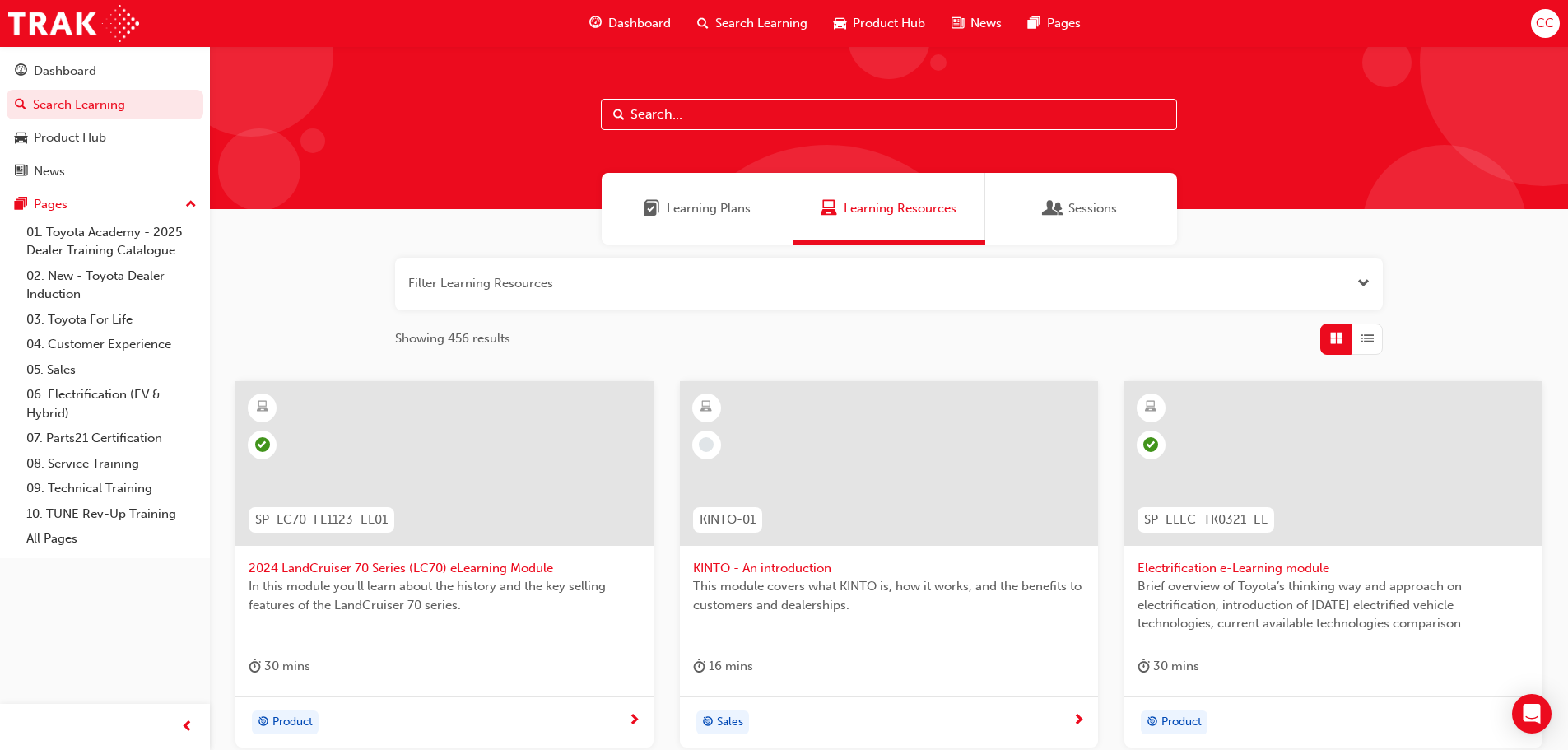
click at [769, 121] on input "text" at bounding box center [889, 114] width 576 height 32
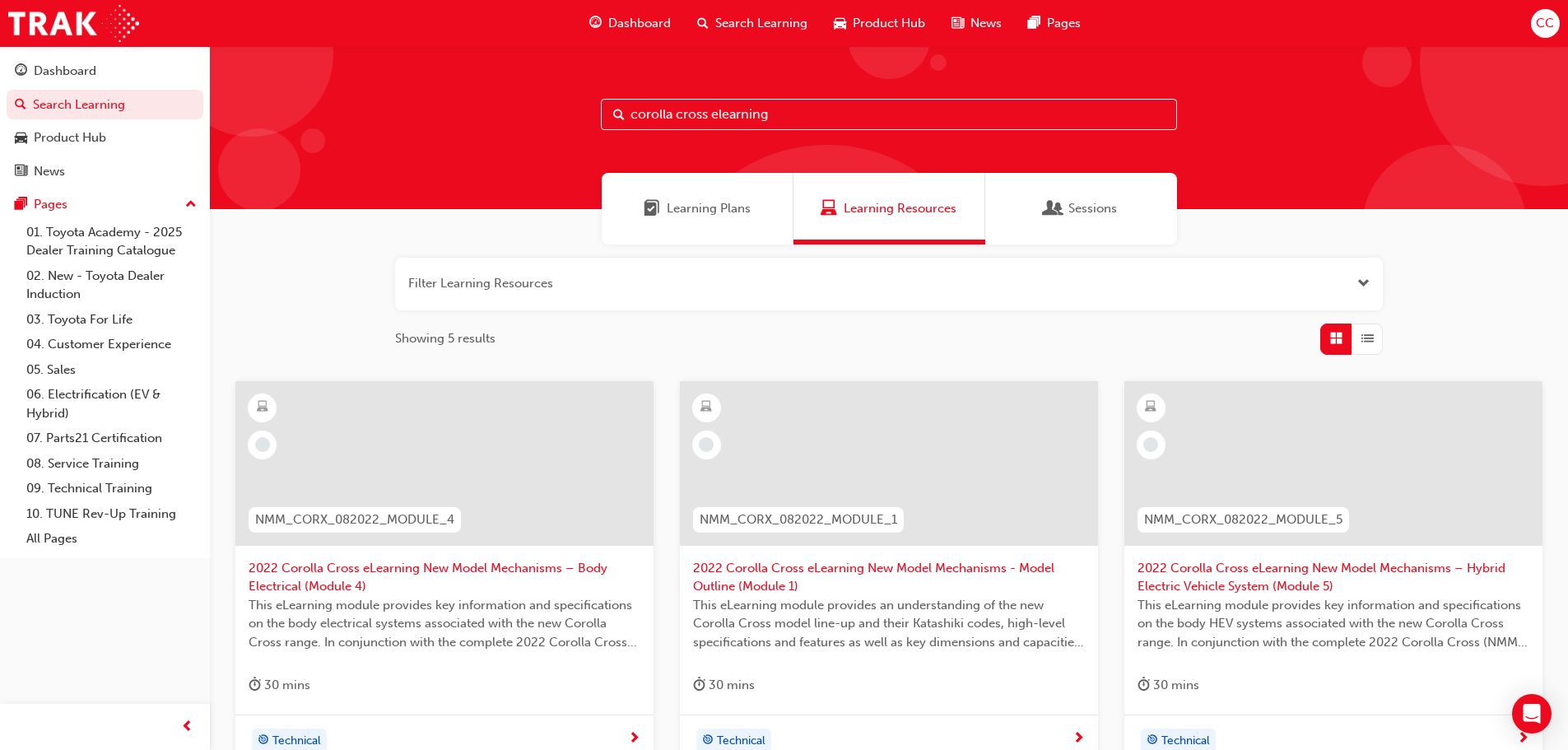
drag, startPoint x: 848, startPoint y: 110, endPoint x: 712, endPoint y: 106, distance: 136.1
click at [712, 106] on input "corolla cross elearning" at bounding box center [889, 114] width 576 height 32
type input "corolla cross"
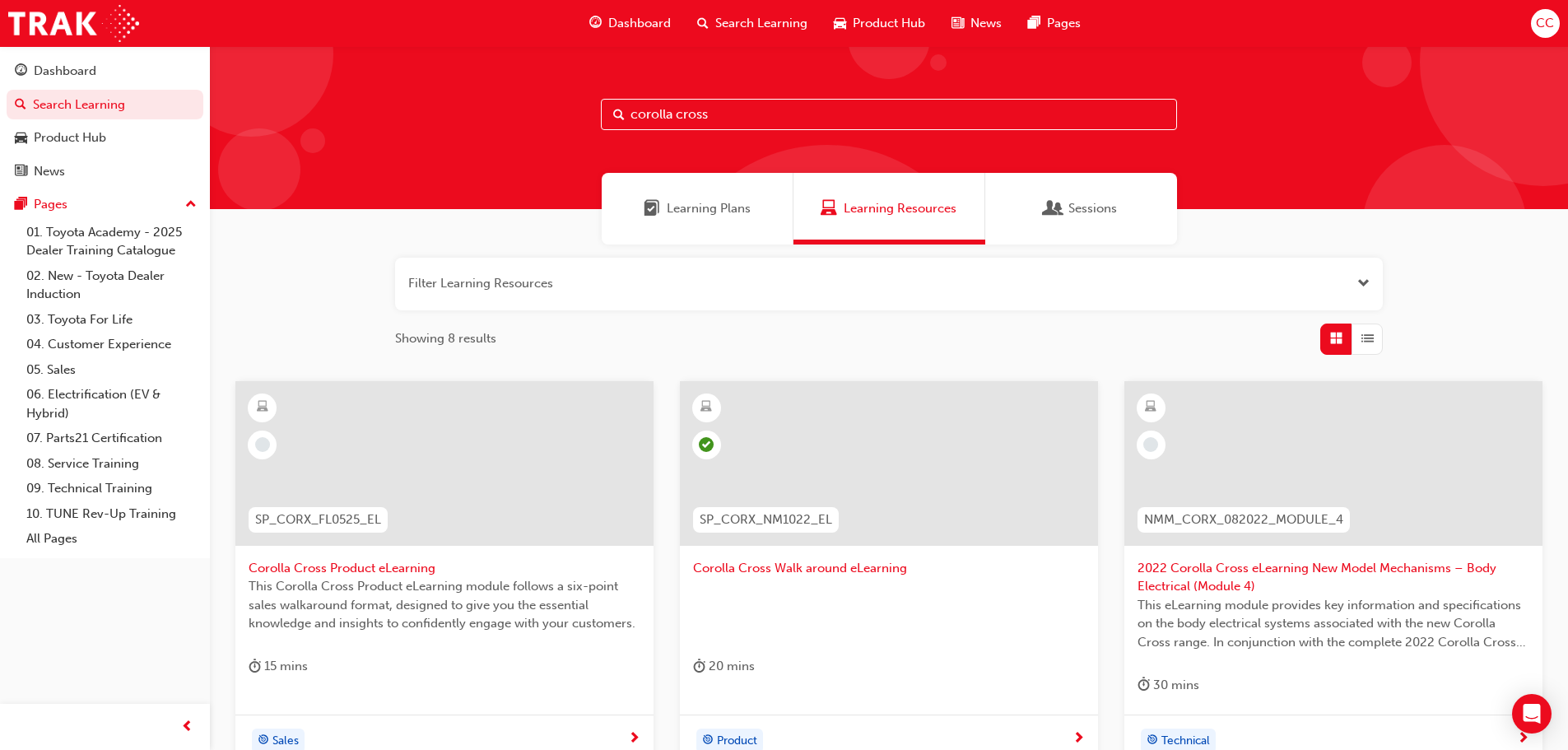
scroll to position [82, 0]
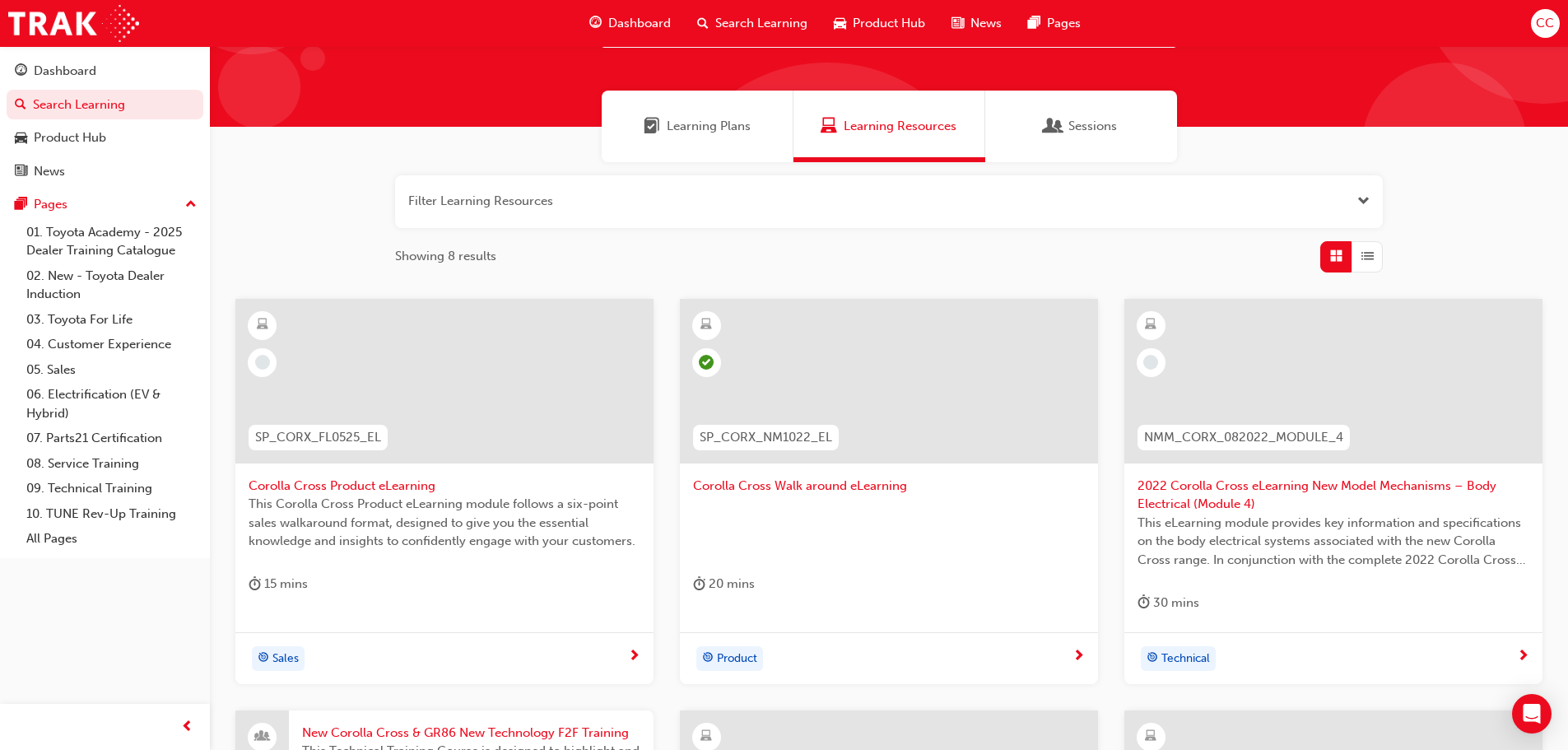
click at [383, 482] on span "Corolla Cross Product eLearning" at bounding box center [444, 486] width 392 height 19
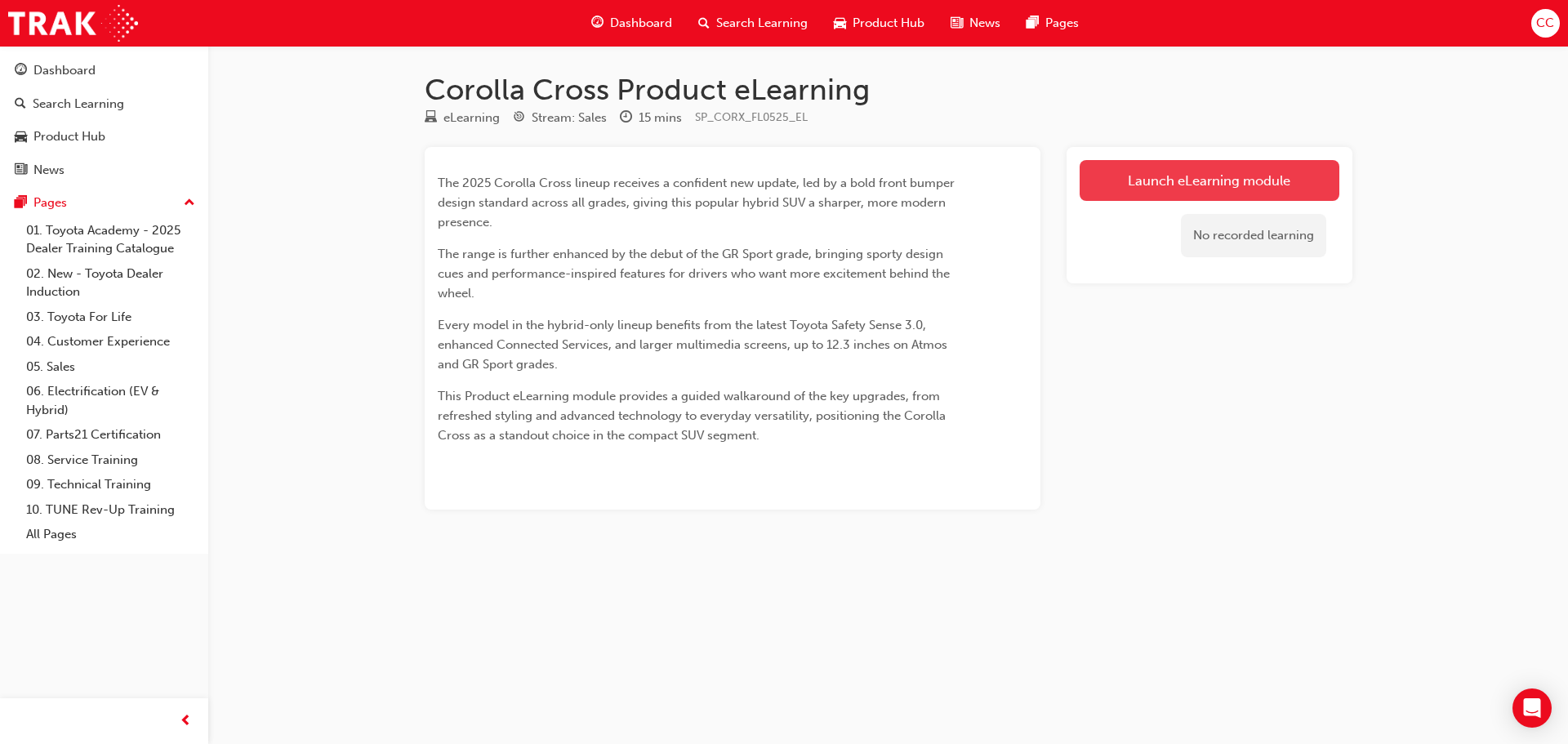
click at [1279, 191] on link "Launch eLearning module" at bounding box center [1210, 180] width 260 height 41
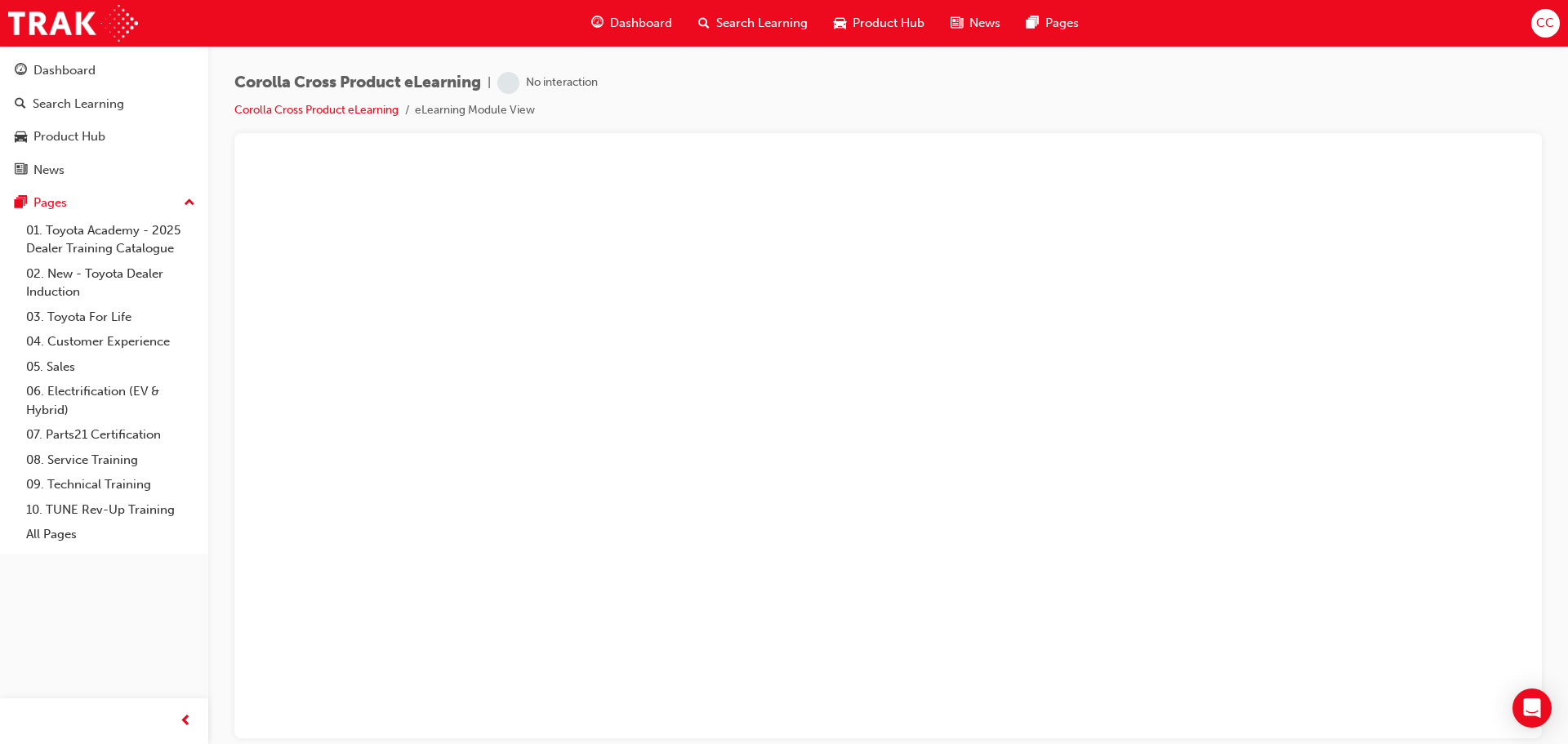
click at [492, 115] on li "eLearning Module View" at bounding box center [475, 111] width 120 height 19
drag, startPoint x: 492, startPoint y: 115, endPoint x: 541, endPoint y: 144, distance: 56.9
click at [496, 115] on li "eLearning Module View" at bounding box center [475, 111] width 120 height 19
click at [312, 103] on link "Corolla Cross Product eLearning" at bounding box center [316, 110] width 164 height 14
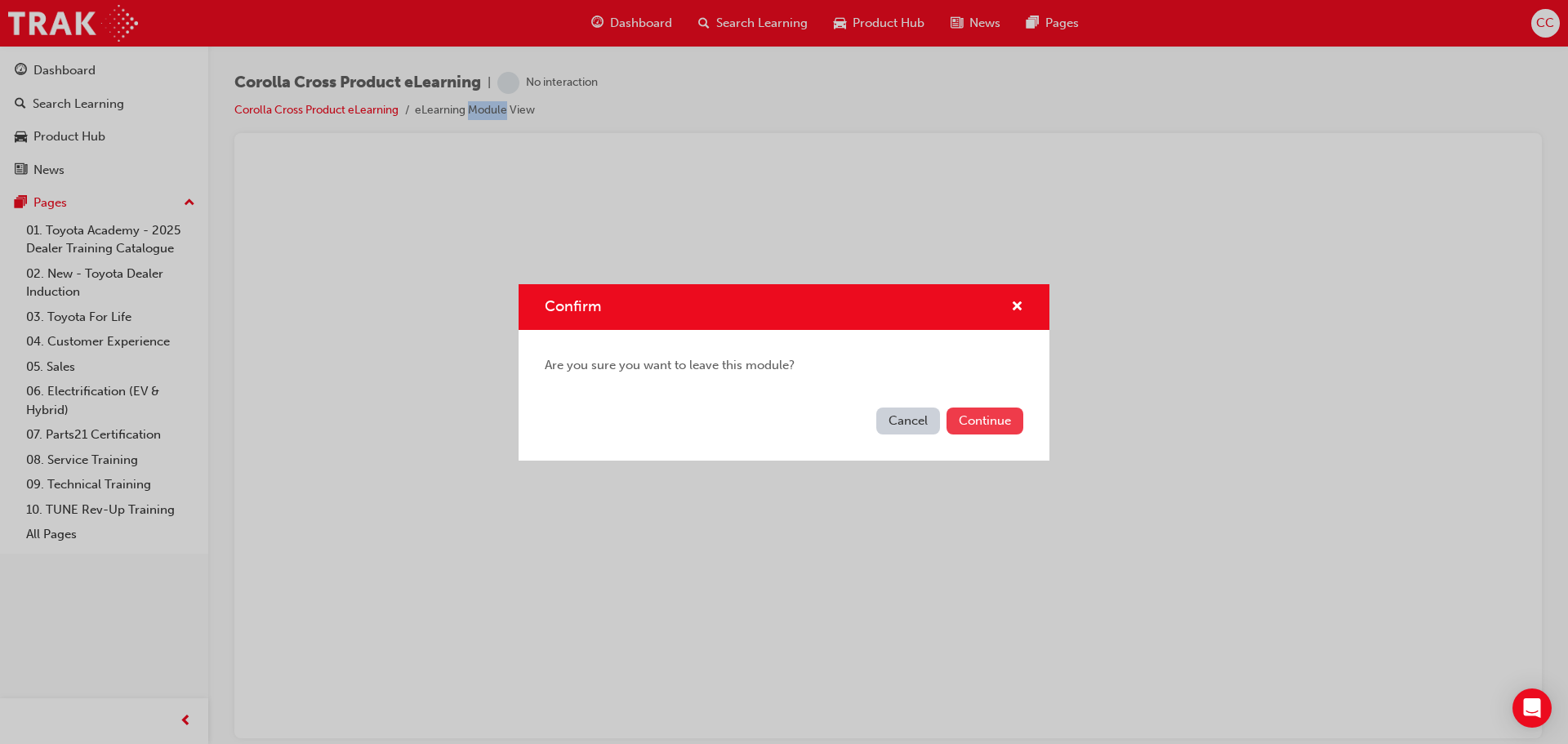
click at [994, 413] on button "Continue" at bounding box center [984, 421] width 77 height 27
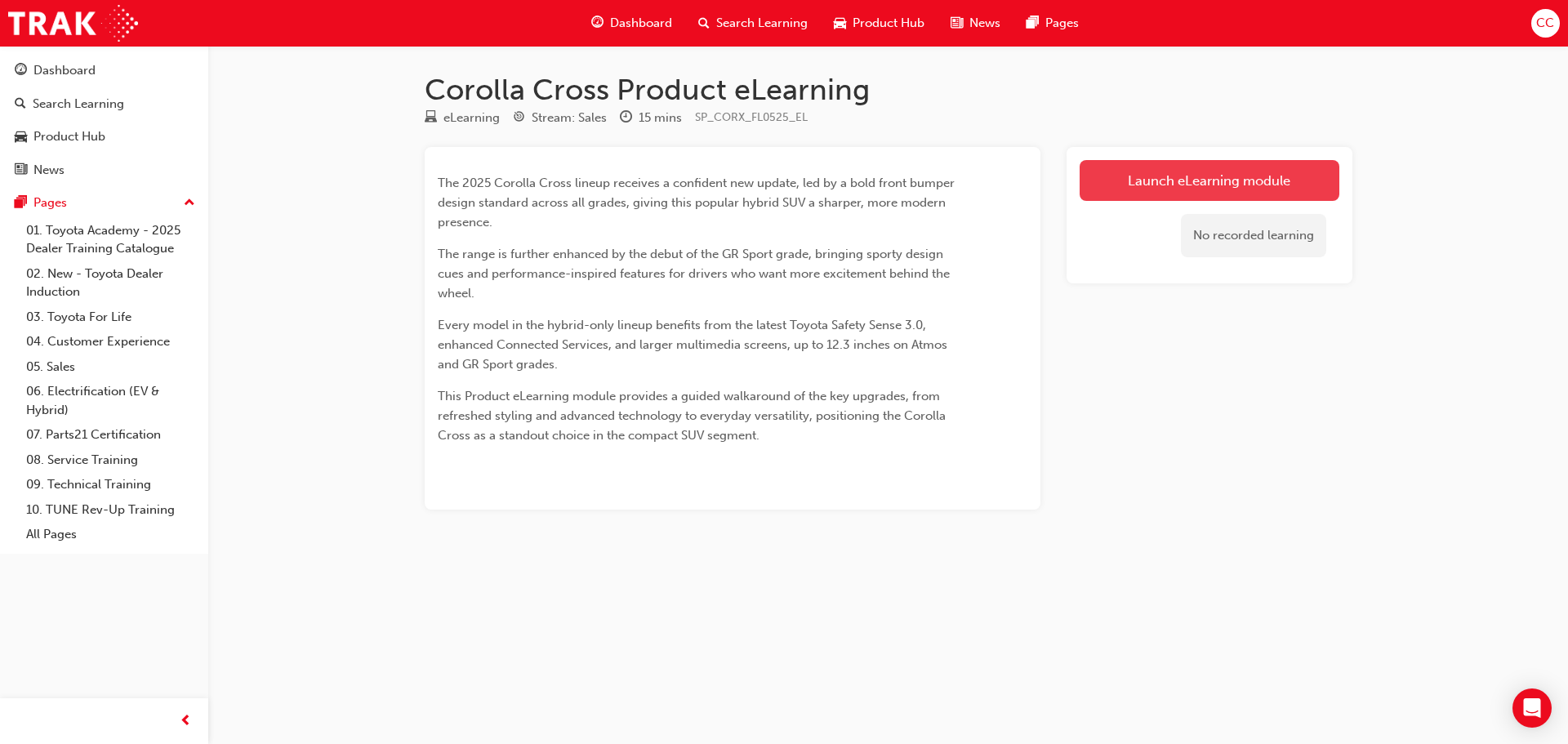
click at [1220, 188] on link "Launch eLearning module" at bounding box center [1210, 180] width 260 height 41
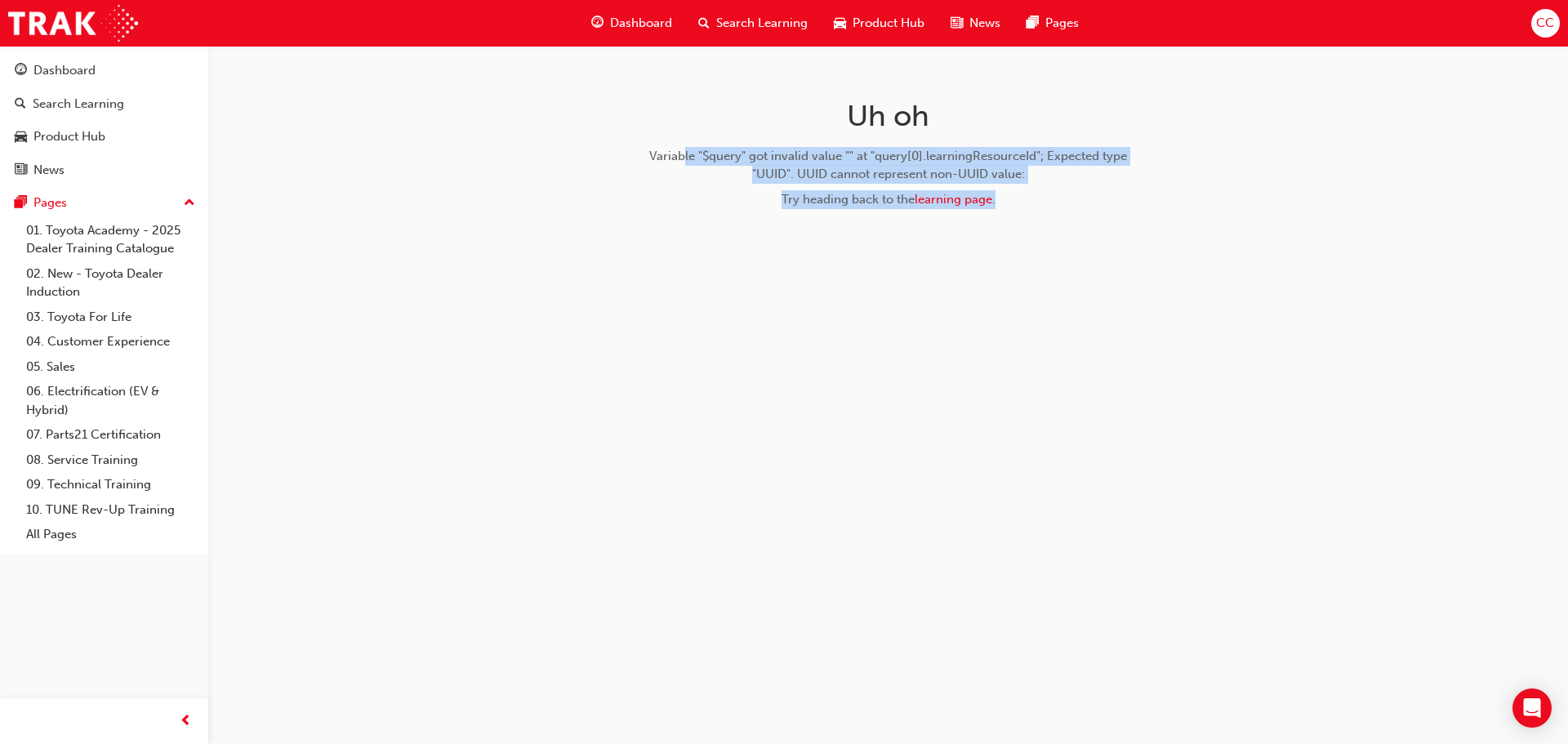
drag, startPoint x: 682, startPoint y: 148, endPoint x: 1238, endPoint y: 283, distance: 572.2
click at [1233, 280] on div "Uh oh Variable "$query" got invalid value "" at "query[0].learningResourceId"; …" at bounding box center [784, 372] width 1568 height 744
click at [1238, 283] on div "Uh oh Variable "$query" got invalid value "" at "query[0].learningResourceId"; …" at bounding box center [784, 372] width 1568 height 744
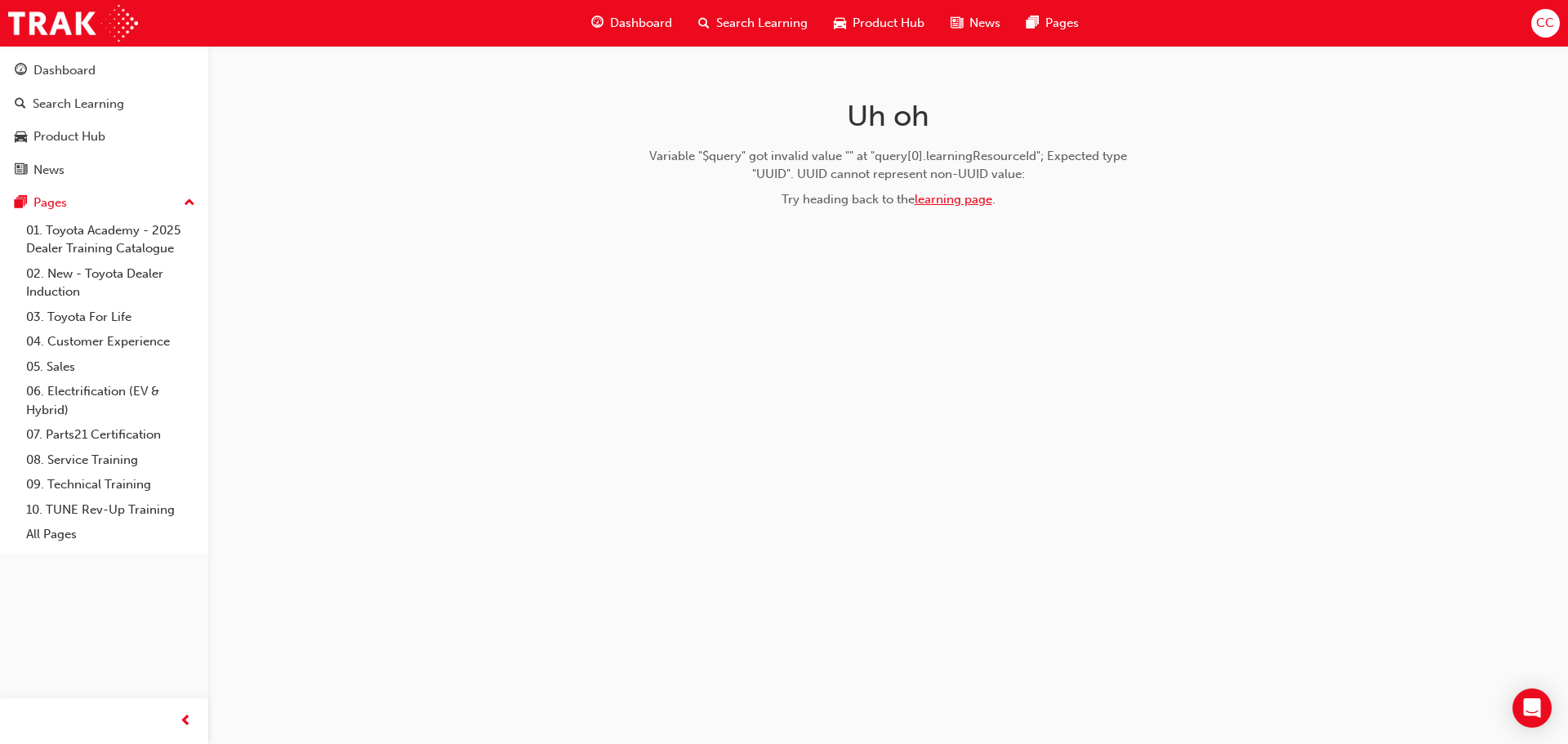
click at [969, 202] on link "learning page" at bounding box center [954, 199] width 78 height 15
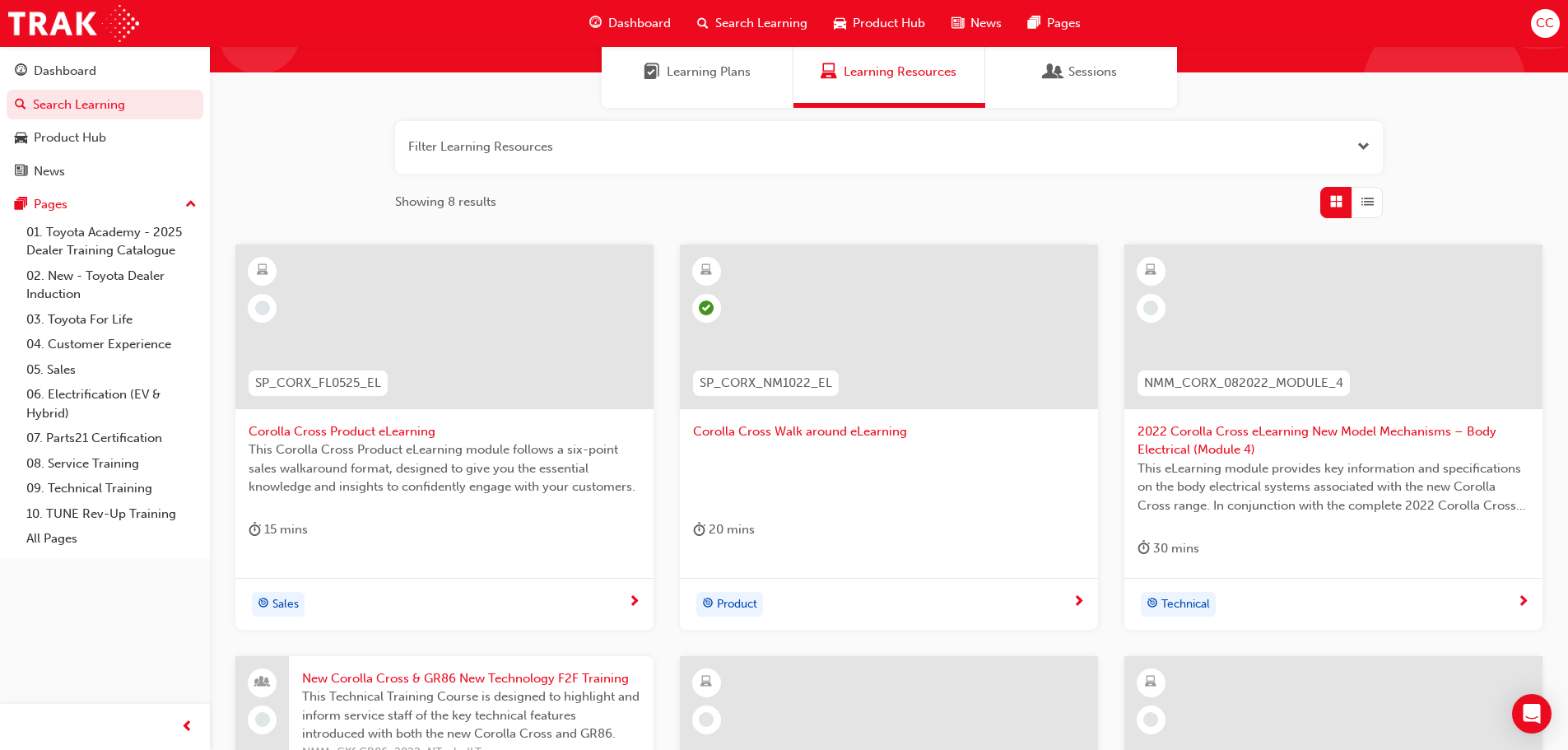
scroll to position [164, 0]
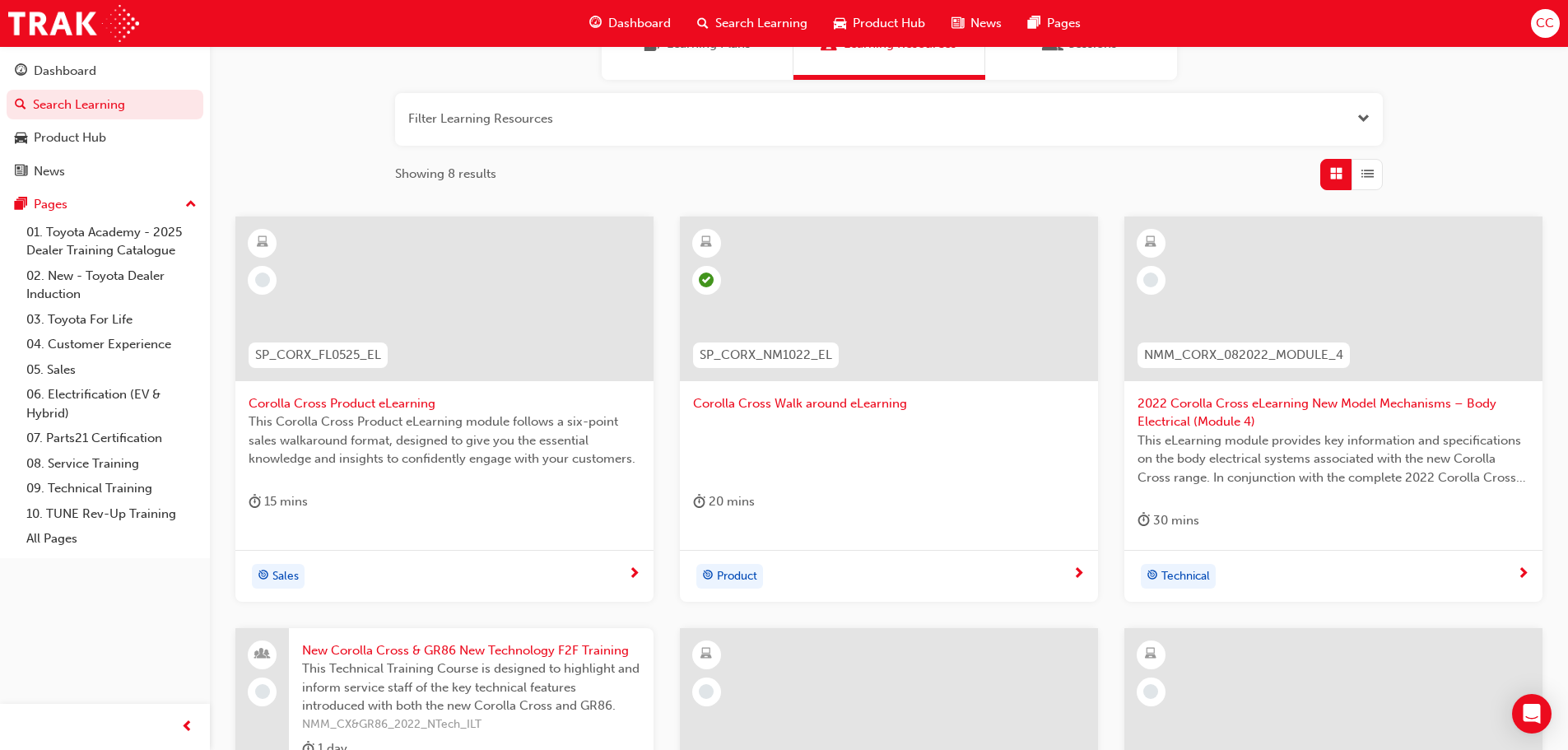
click at [484, 576] on div "Sales" at bounding box center [438, 576] width 379 height 25
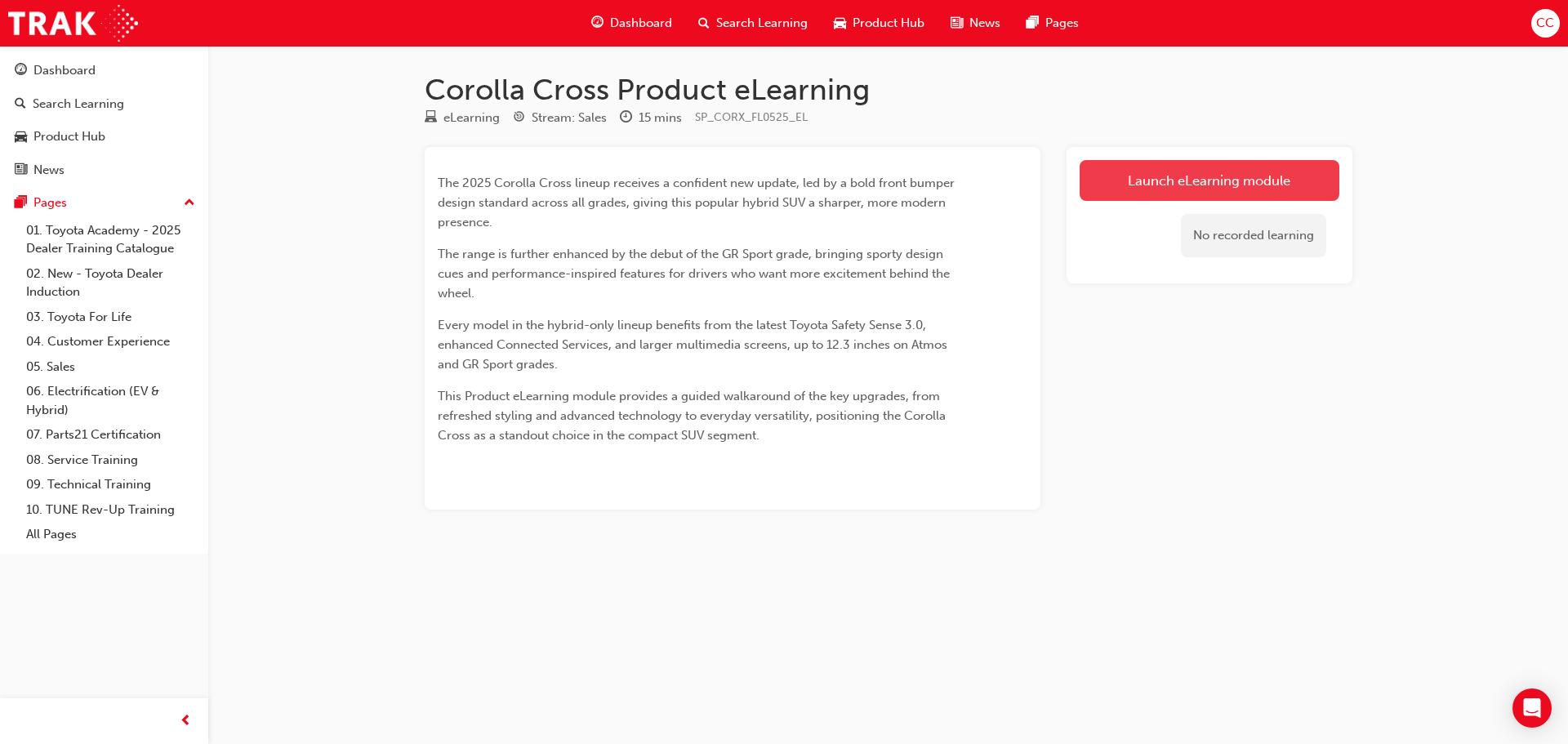
click at [1143, 193] on link "Launch eLearning module" at bounding box center [1210, 180] width 260 height 41
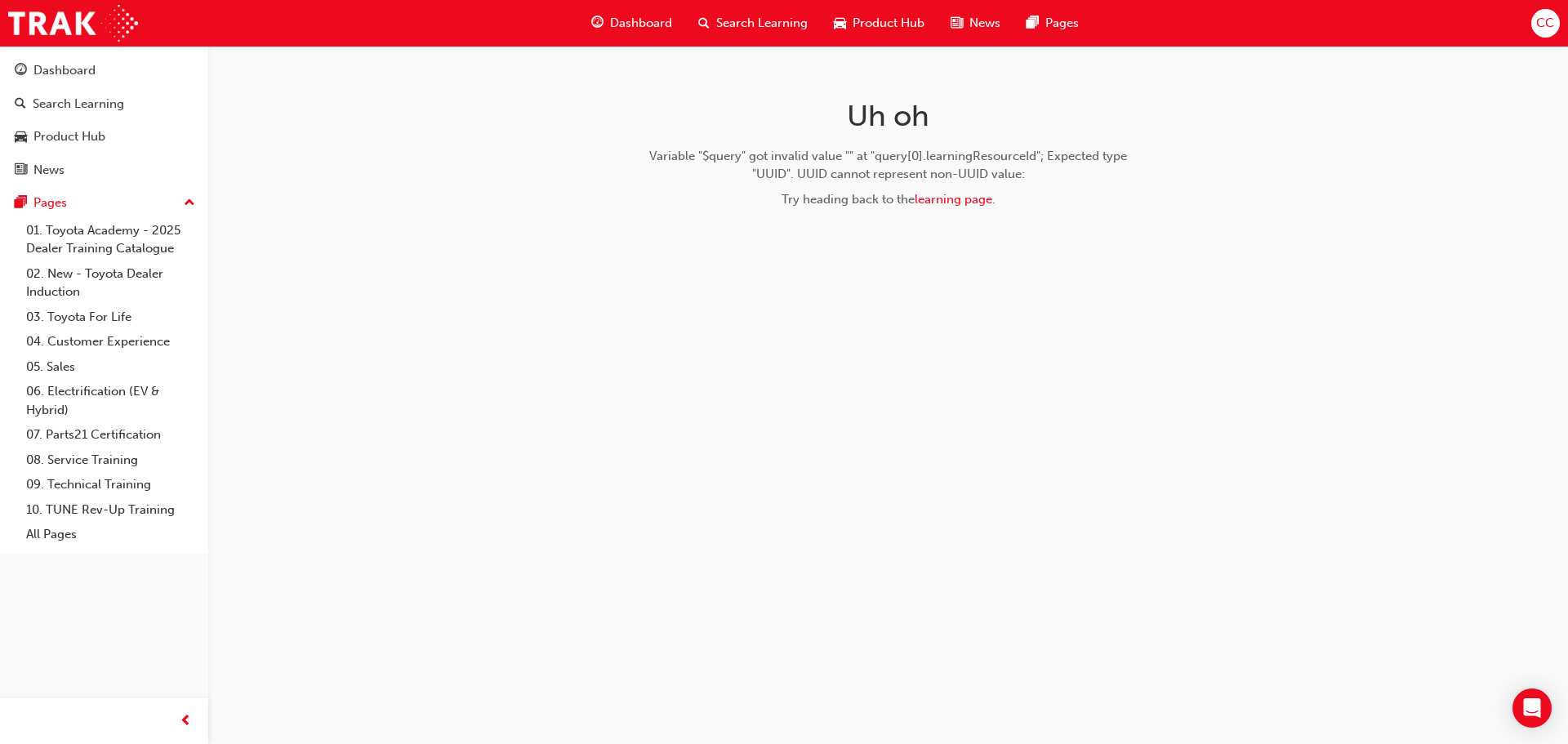
click at [770, 274] on div "Uh oh Variable "$query" got invalid value "" at "query[0].learningResourceId"; …" at bounding box center [784, 372] width 1568 height 744
click at [771, 274] on div "Uh oh Variable "$query" got invalid value "" at "query[0].learningResourceId"; …" at bounding box center [784, 372] width 1568 height 744
click at [887, 228] on div "Uh oh Variable "$query" got invalid value "" at "query[0].learningResourceId"; …" at bounding box center [888, 159] width 531 height 227
click at [887, 229] on div "Uh oh Variable "$query" got invalid value "" at "query[0].learningResourceId"; …" at bounding box center [888, 159] width 531 height 227
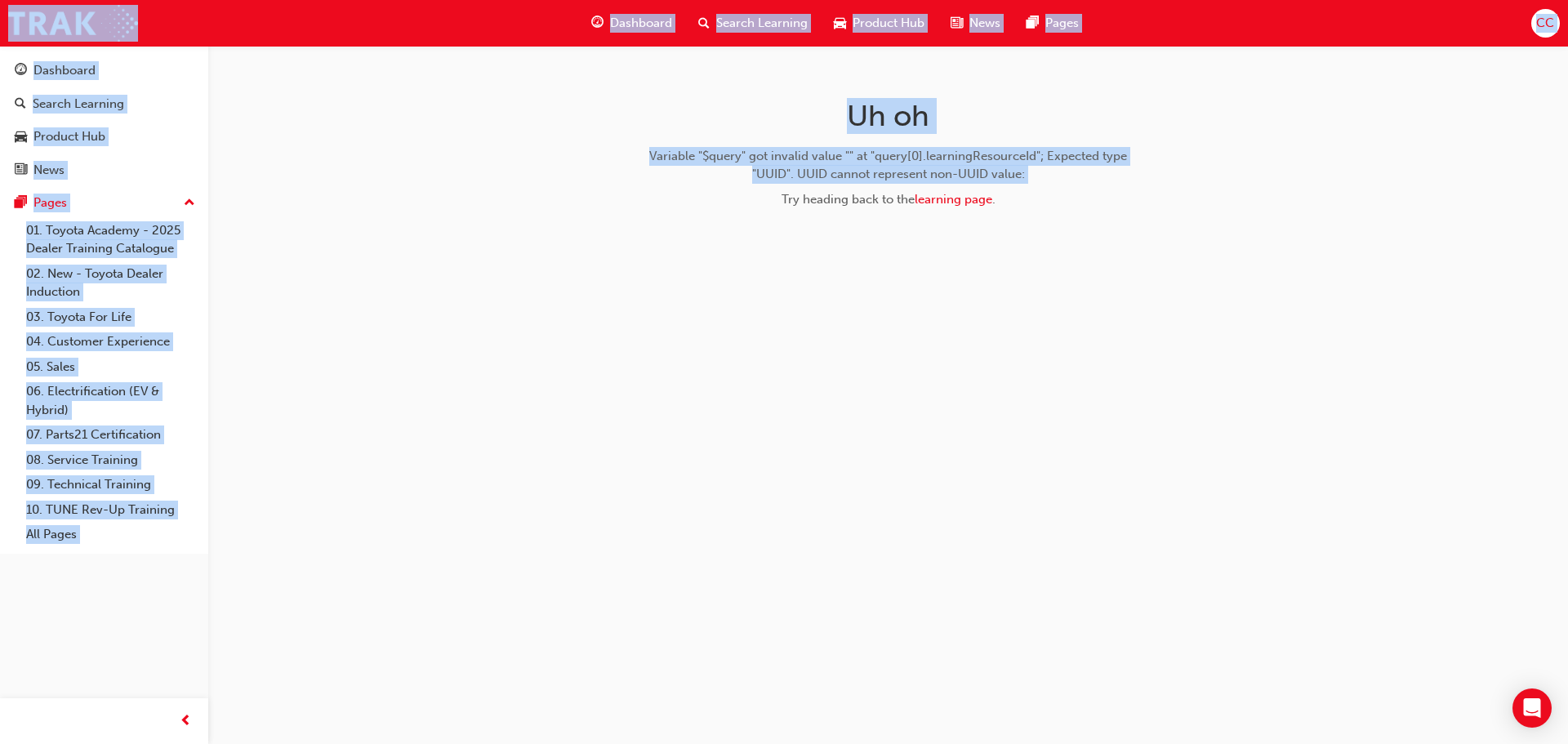
click at [887, 231] on div "Uh oh Variable "$query" got invalid value "" at "query[0].learningResourceId"; …" at bounding box center [888, 159] width 531 height 227
click at [736, 250] on div "Uh oh Variable "$query" got invalid value "" at "query[0].learningResourceId"; …" at bounding box center [888, 159] width 531 height 227
